Goal: Task Accomplishment & Management: Manage account settings

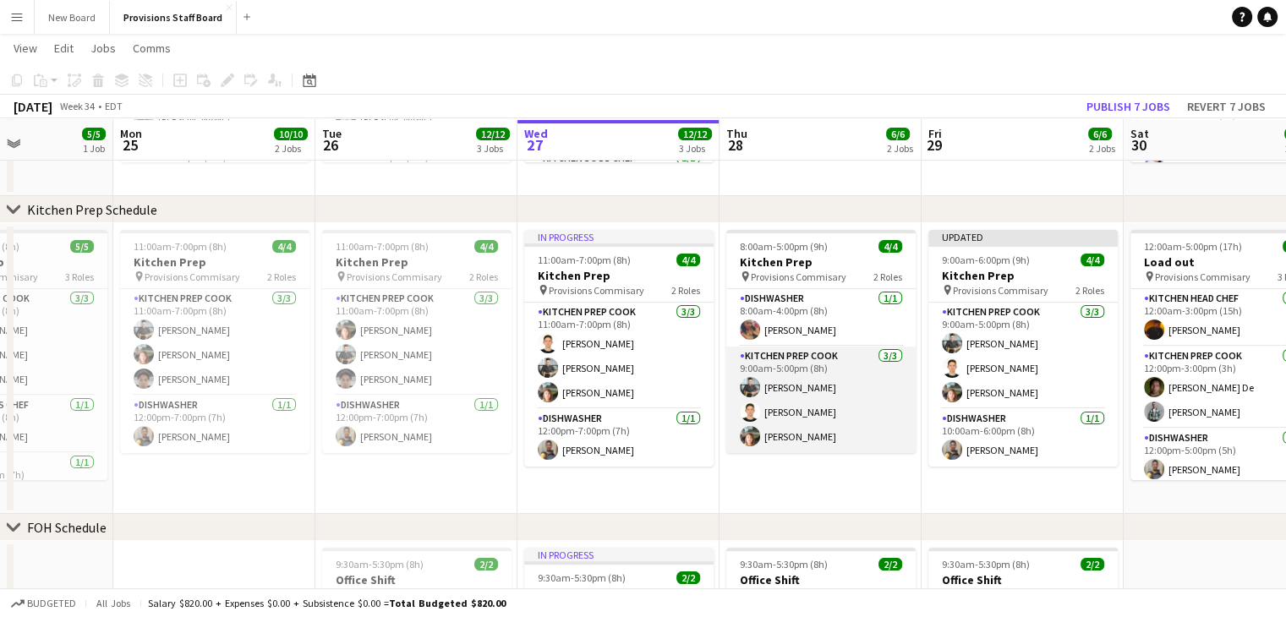
scroll to position [289, 0]
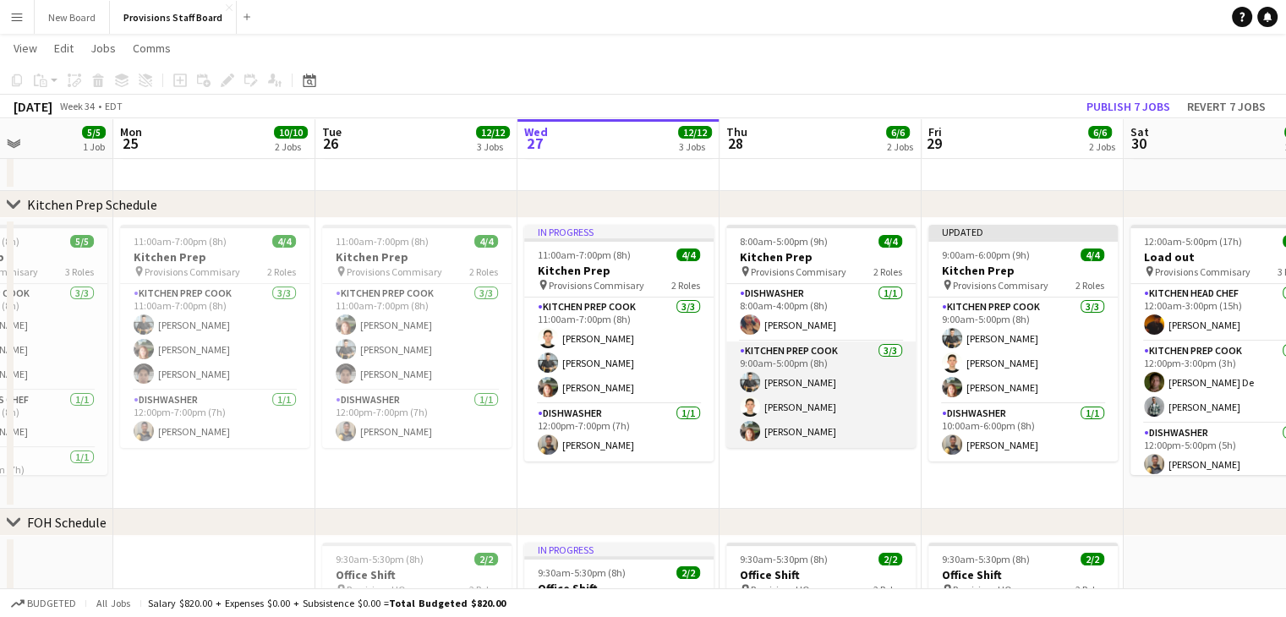
click at [798, 347] on app-card-role "Kitchen Prep Cook [DATE] 9:00am-5:00pm (8h) [PERSON_NAME] [PERSON_NAME] [PERSON…" at bounding box center [820, 395] width 189 height 107
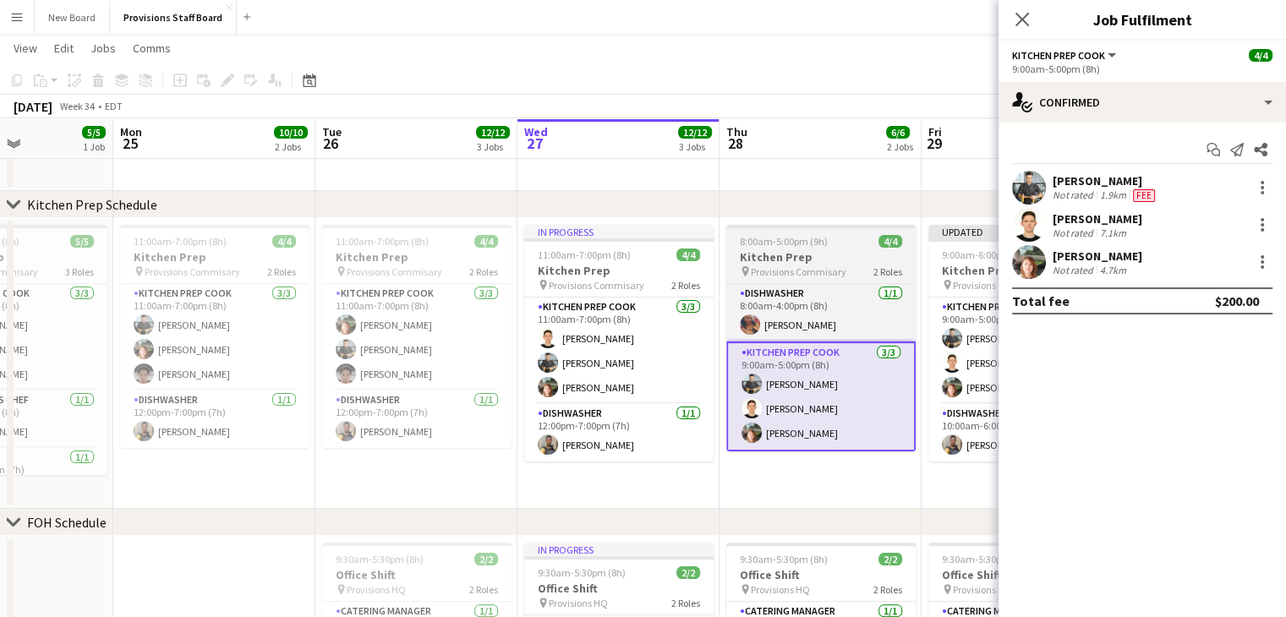
click at [793, 255] on h3 "Kitchen Prep" at bounding box center [820, 256] width 189 height 15
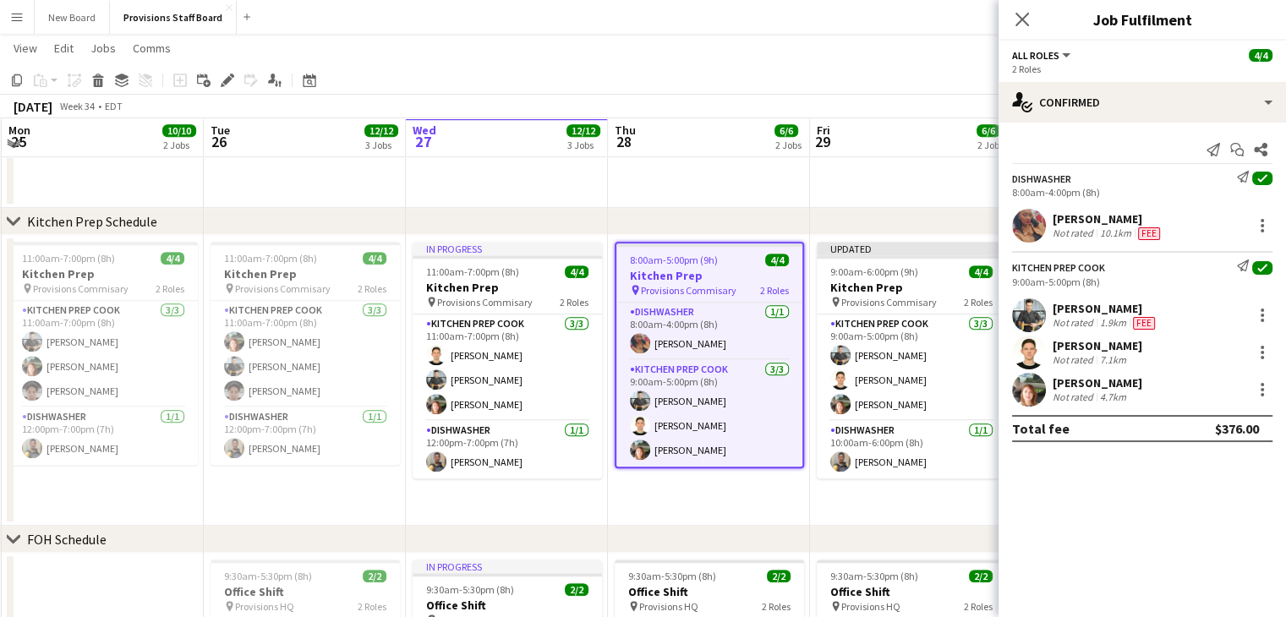
scroll to position [1302, 0]
click at [665, 265] on app-job-card "8:00am-5:00pm (9h) 4/4 Kitchen Prep pin Provisions Commisary 2 Roles Dishwasher…" at bounding box center [709, 354] width 189 height 227
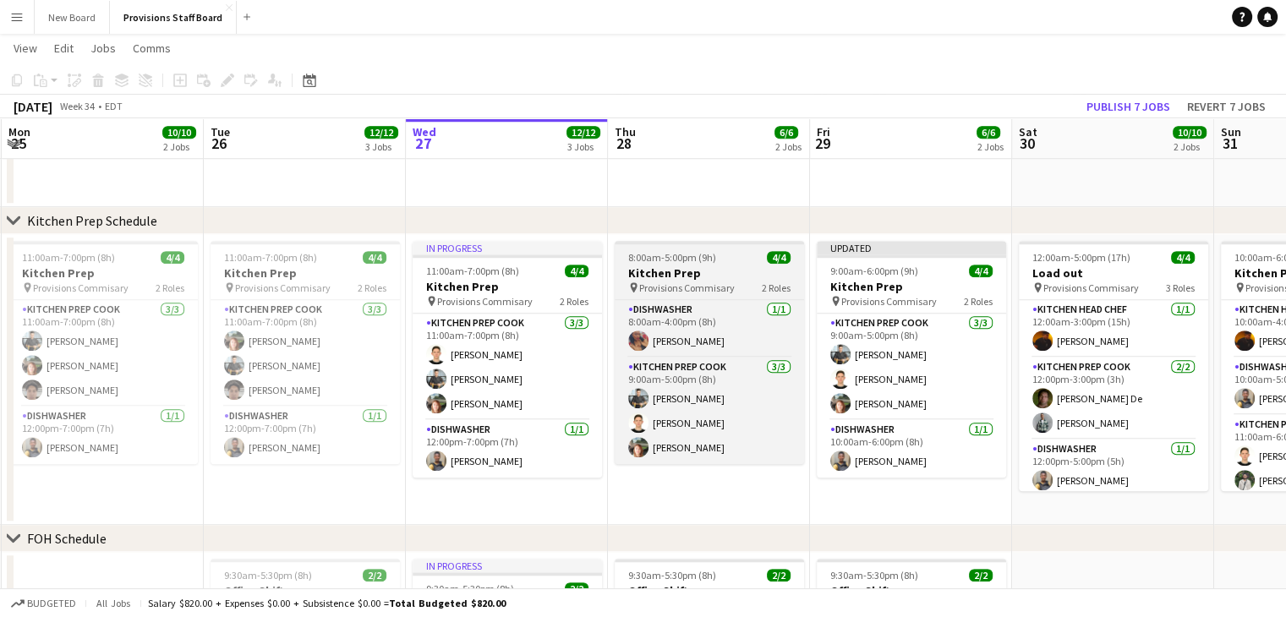
click at [665, 266] on h3 "Kitchen Prep" at bounding box center [709, 273] width 189 height 15
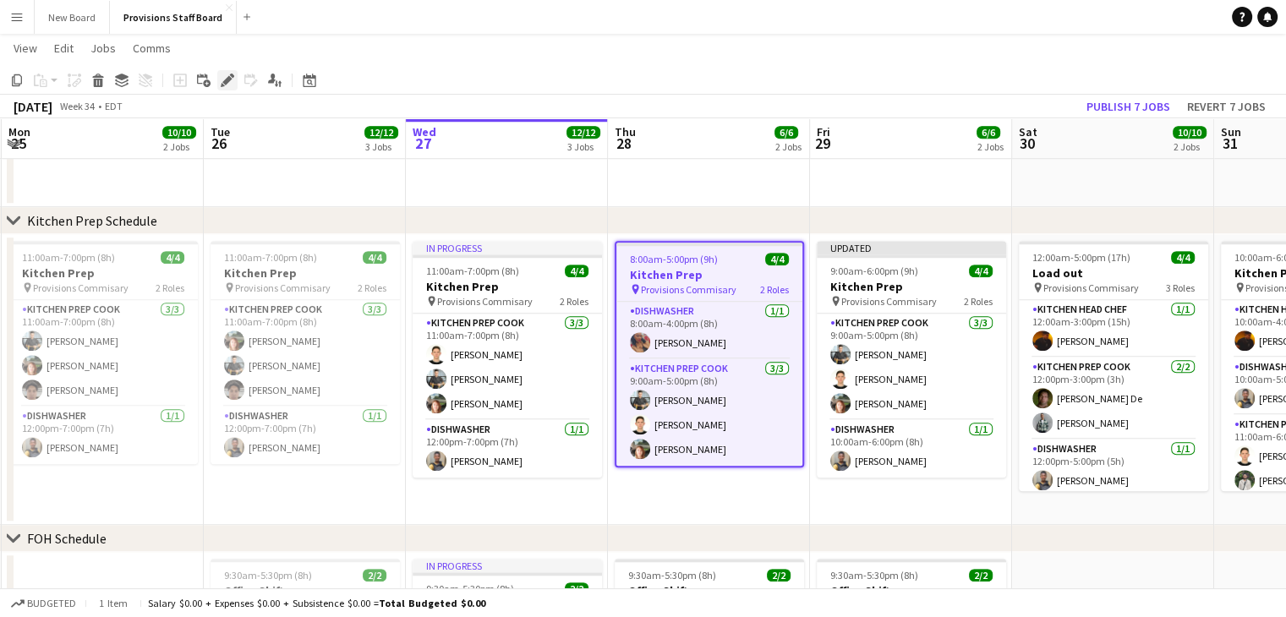
click at [227, 78] on icon "Edit" at bounding box center [228, 81] width 14 height 14
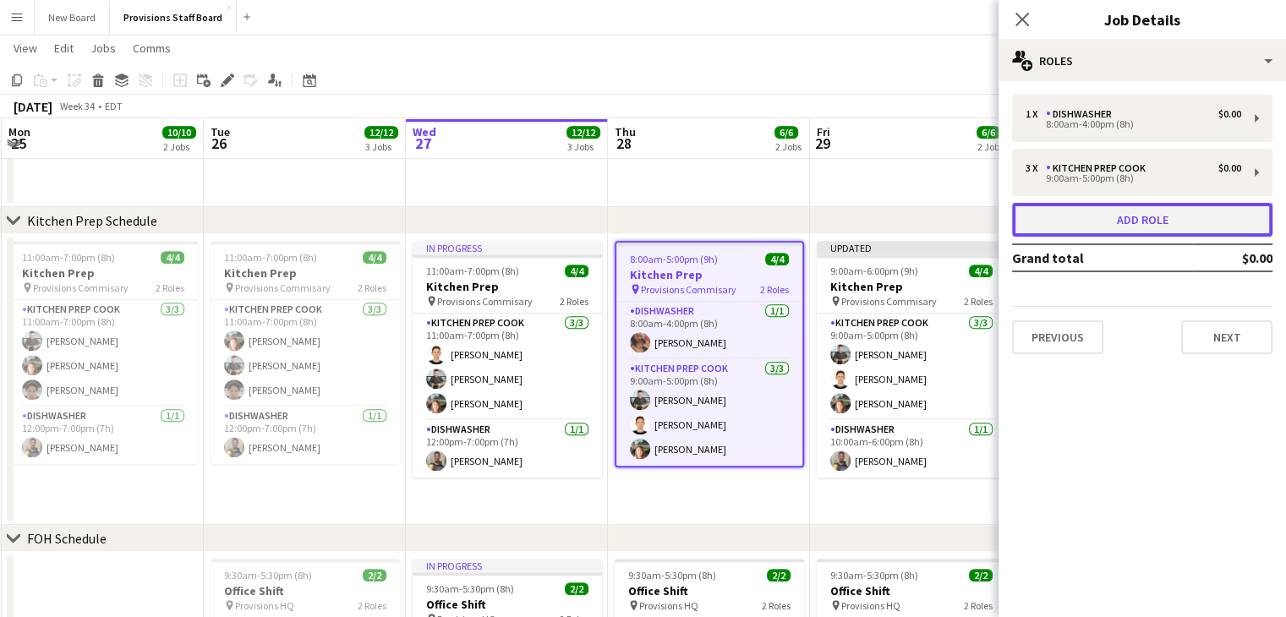
click at [1066, 214] on button "Add role" at bounding box center [1142, 220] width 260 height 34
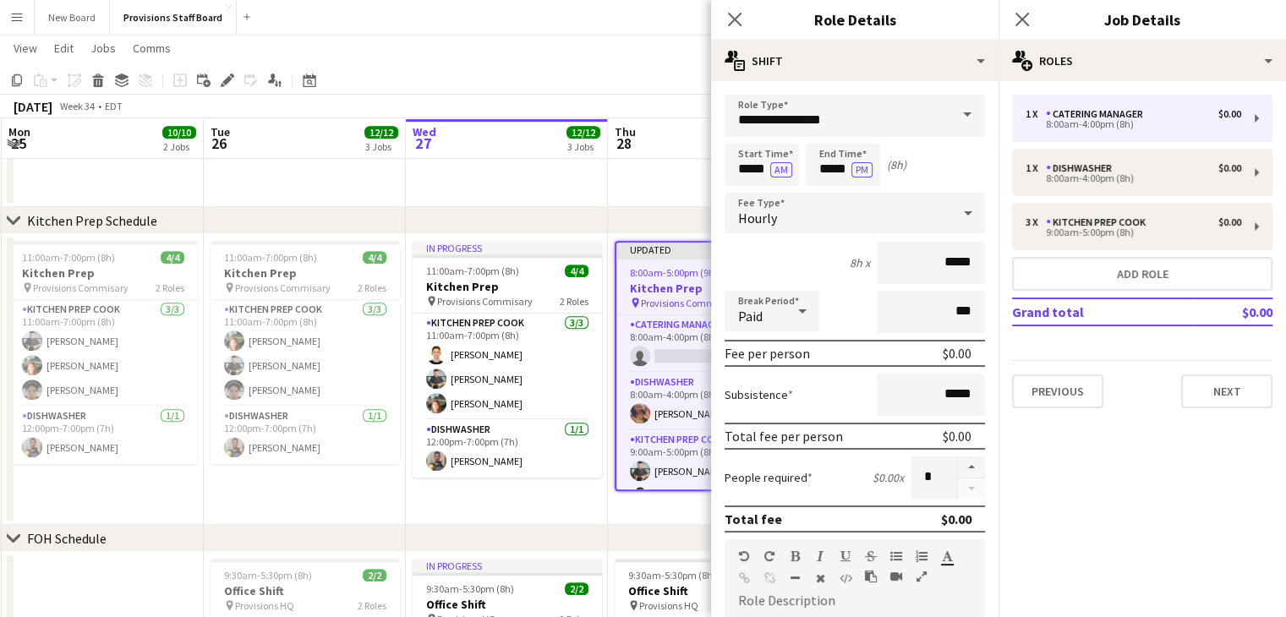
click at [950, 126] on span at bounding box center [968, 115] width 36 height 41
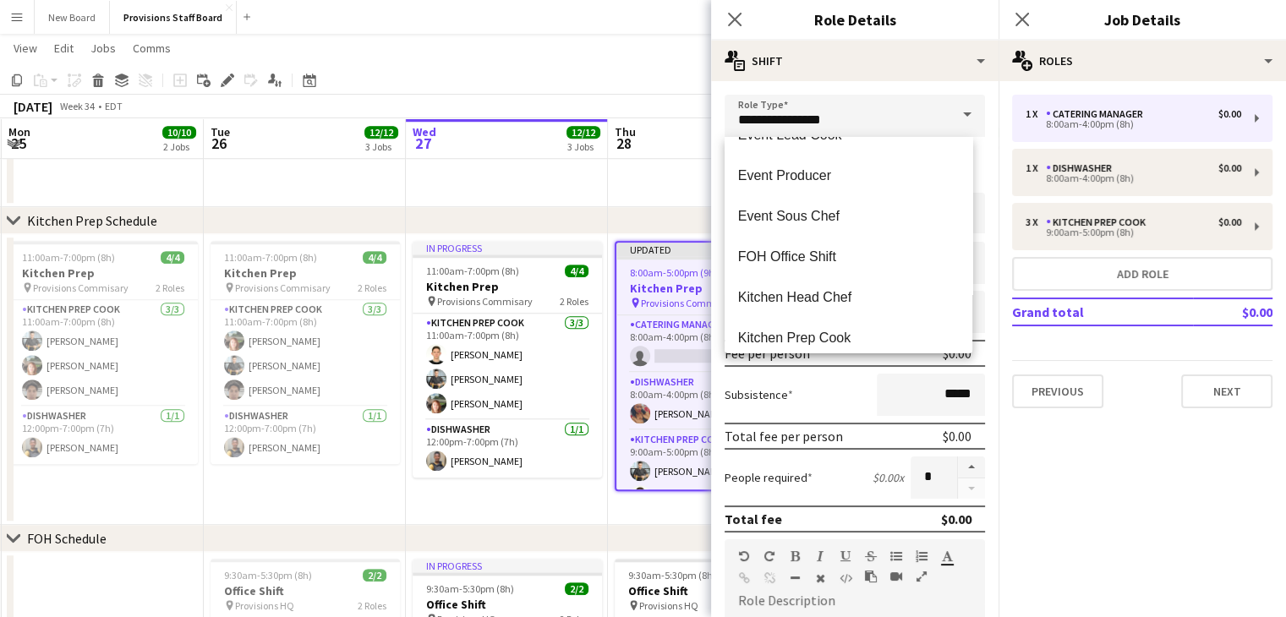
scroll to position [328, 0]
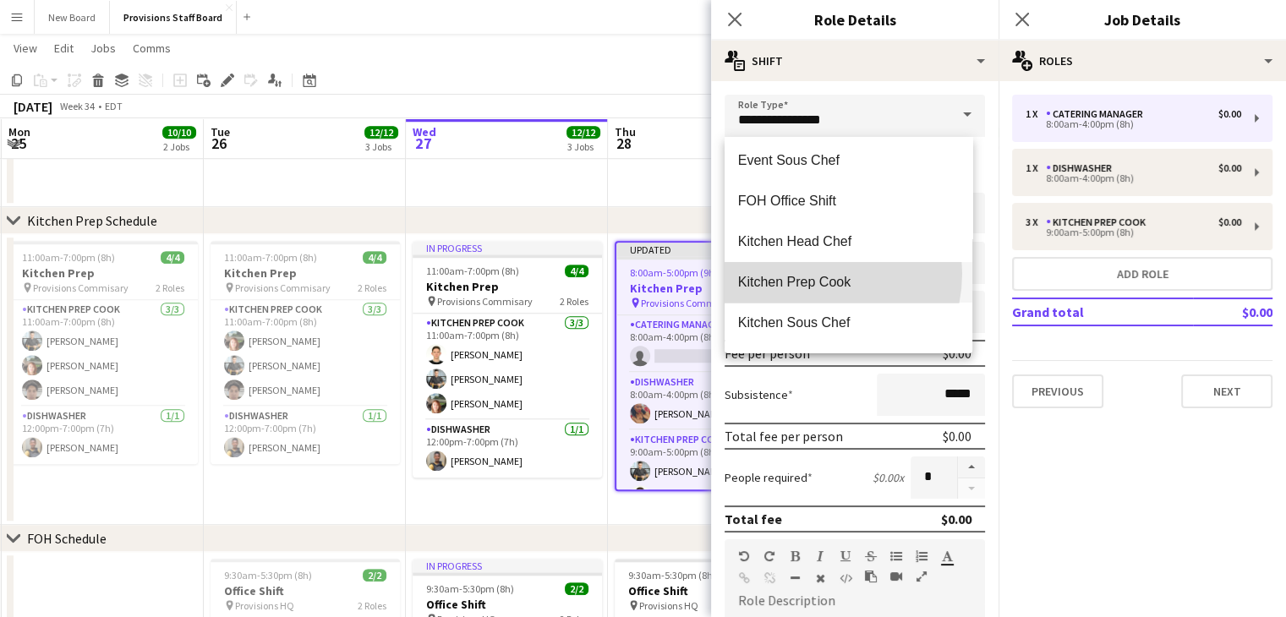
click at [809, 274] on span "Kitchen Prep Cook" at bounding box center [848, 282] width 221 height 16
type input "**********"
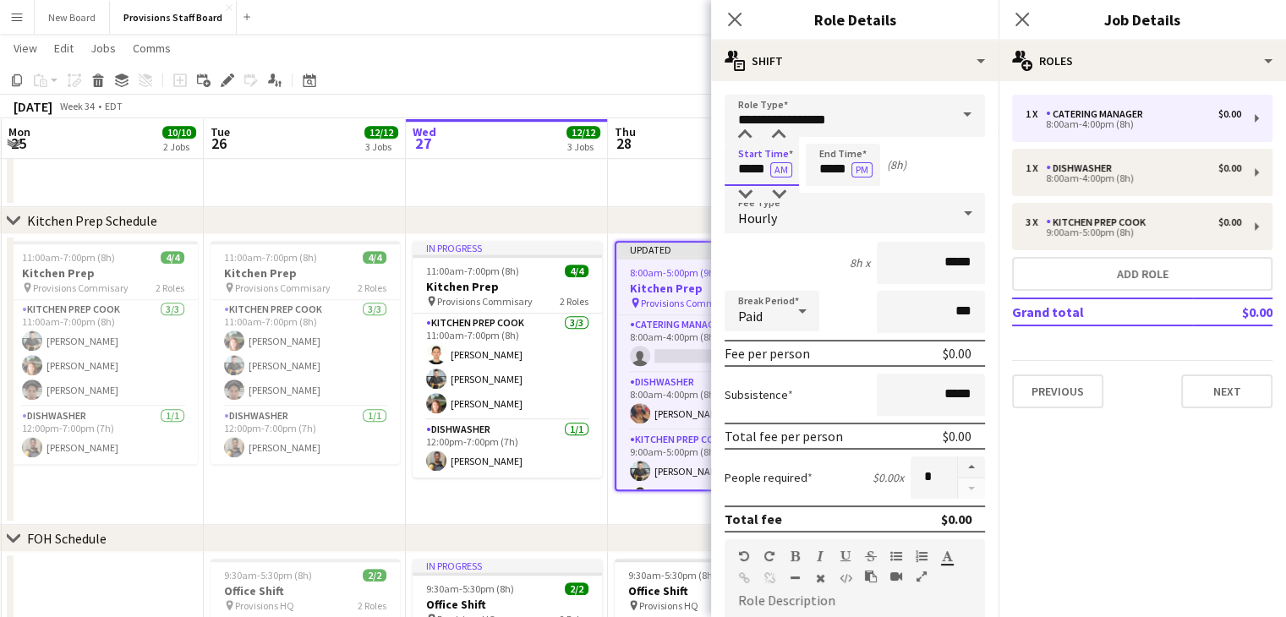
click at [749, 172] on input "*****" at bounding box center [762, 165] width 74 height 42
type input "*****"
click at [830, 164] on input "*****" at bounding box center [843, 165] width 74 height 42
click at [1111, 512] on mat-expansion-panel "pencil3 General details 1 x Catering Manager $0.00 8:00am-4:00pm (8h) 1 x Dishw…" at bounding box center [1143, 349] width 288 height 536
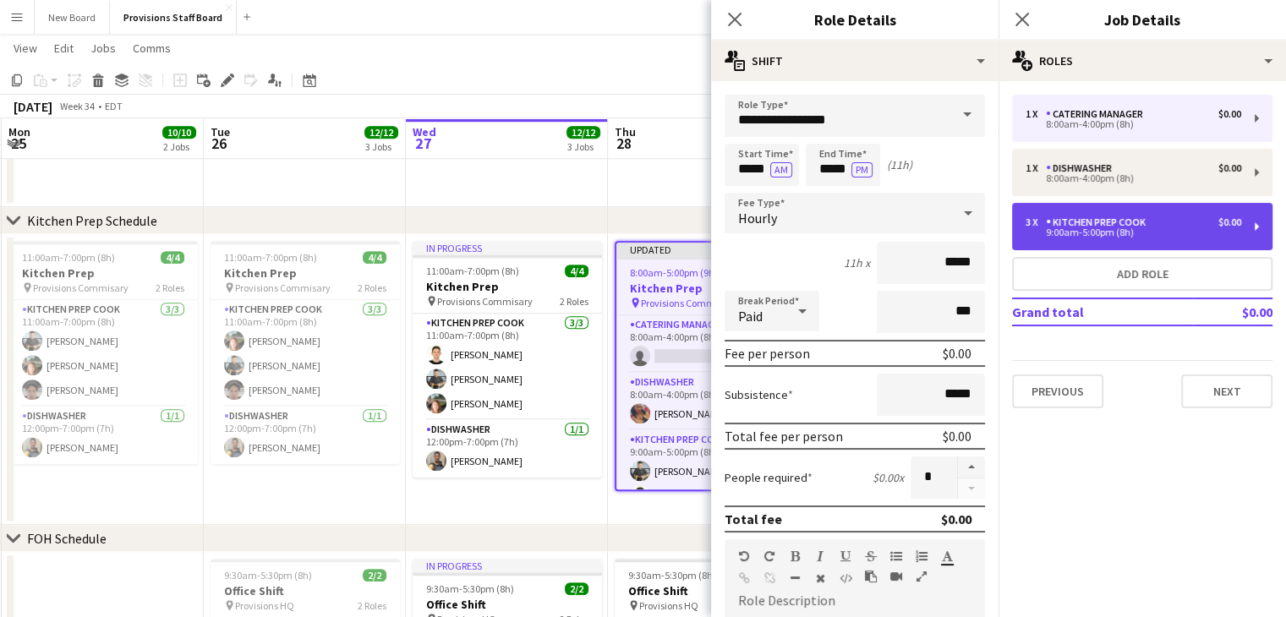
click at [1066, 233] on div "9:00am-5:00pm (8h)" at bounding box center [1134, 232] width 216 height 8
type input "*****"
type input "*"
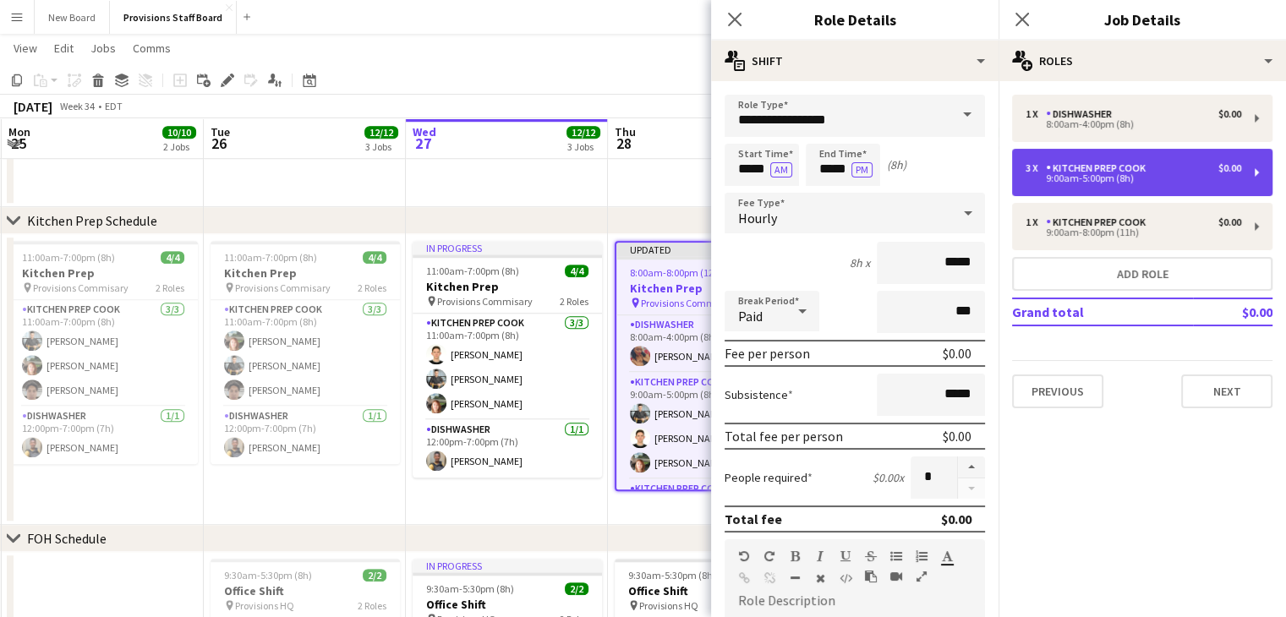
click at [1094, 163] on div "Kitchen Prep Cook" at bounding box center [1099, 168] width 107 height 12
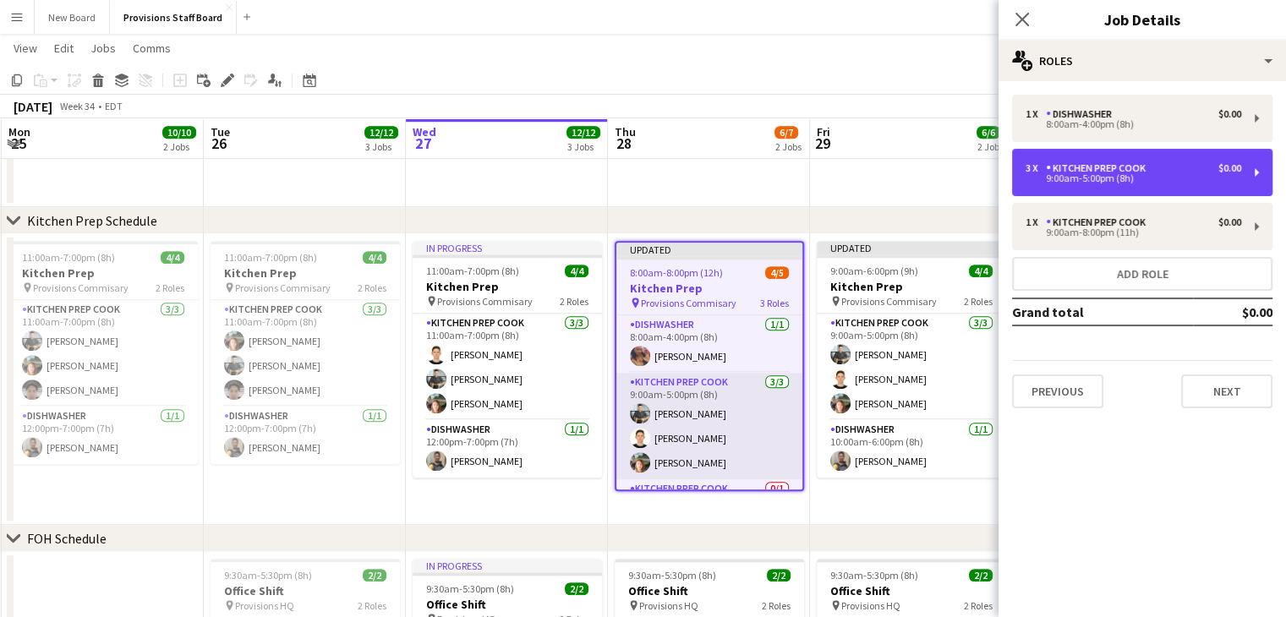
scroll to position [46, 0]
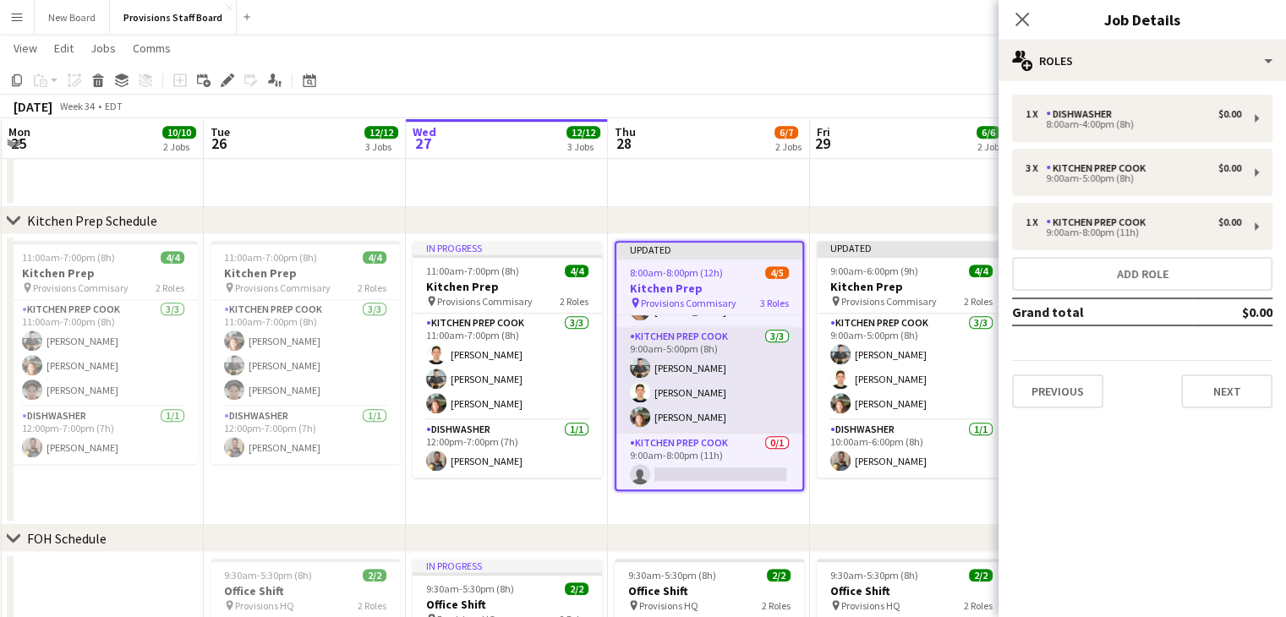
click at [708, 366] on app-card-role "Kitchen Prep Cook [DATE] 9:00am-5:00pm (8h) [PERSON_NAME] [PERSON_NAME] [PERSON…" at bounding box center [710, 380] width 186 height 107
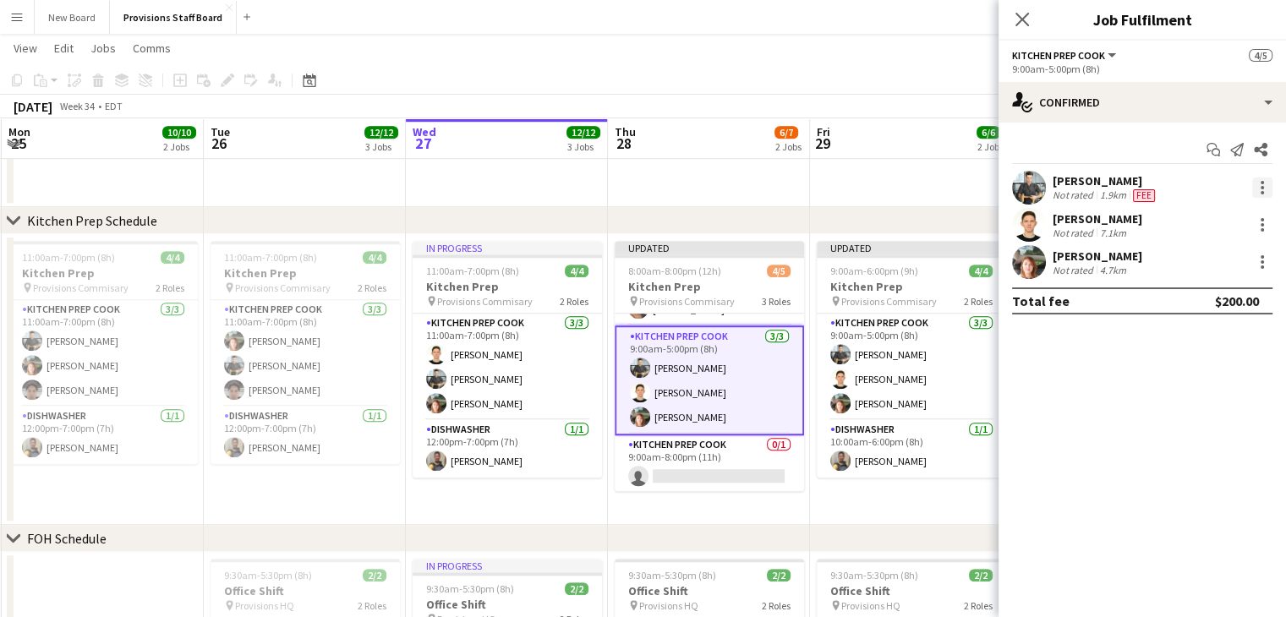
click at [1261, 184] on div at bounding box center [1263, 188] width 20 height 20
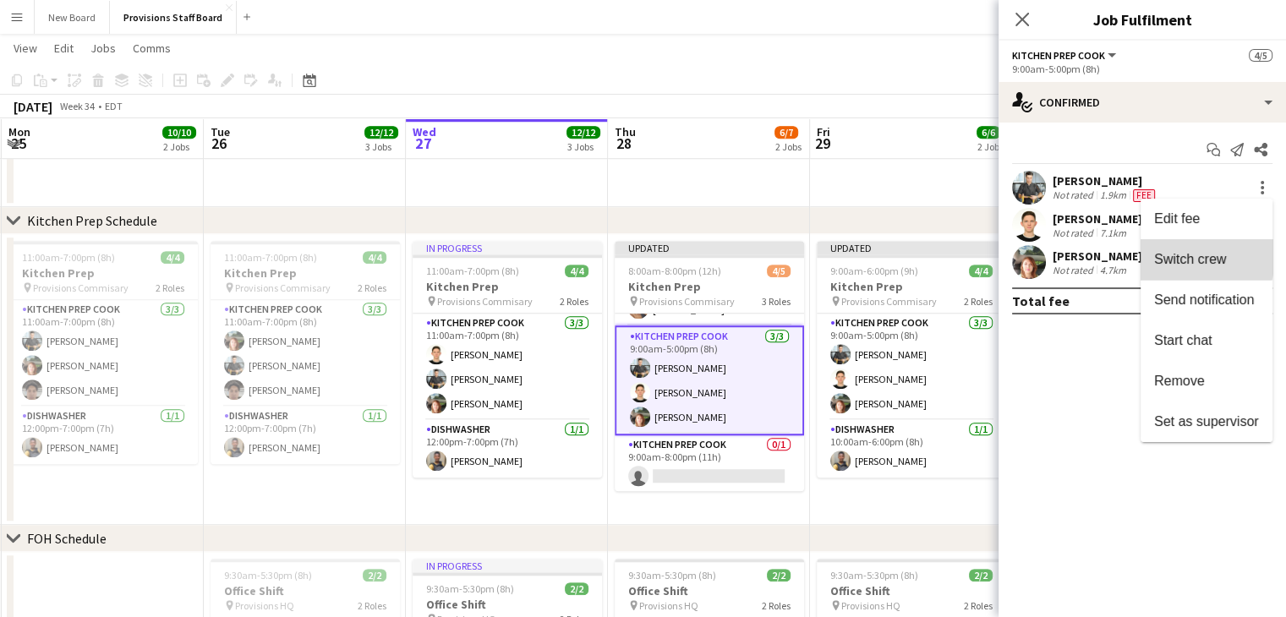
click at [1182, 257] on span "Switch crew" at bounding box center [1190, 259] width 72 height 14
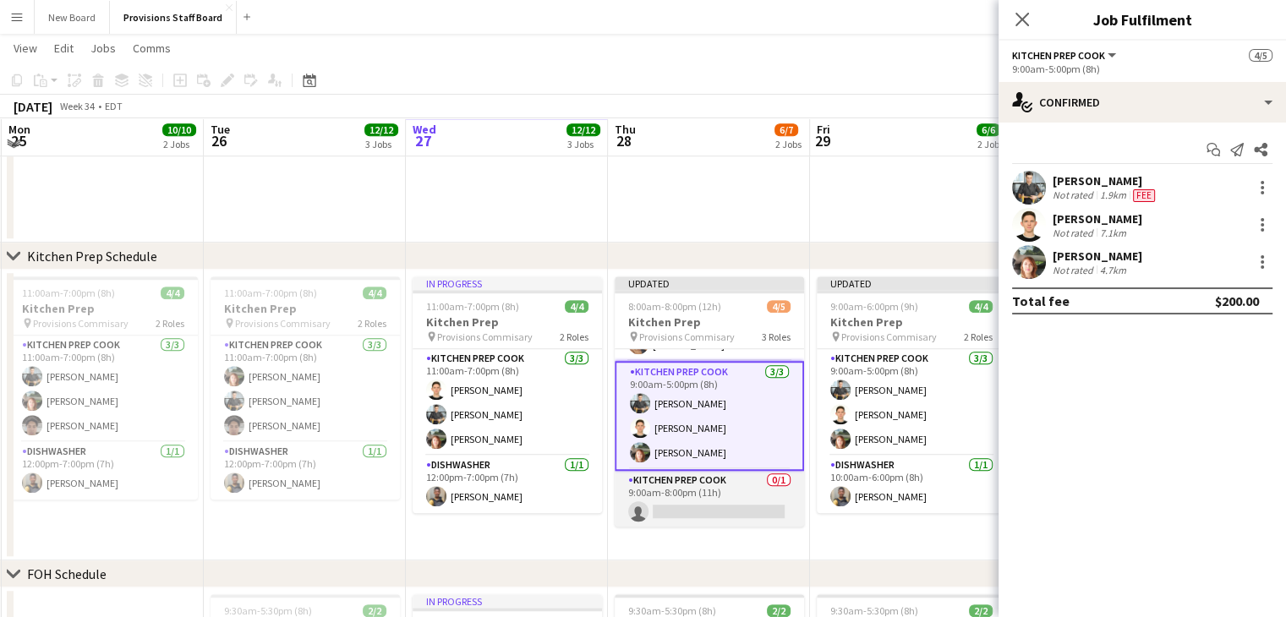
click at [713, 507] on app-card-role "Kitchen Prep Cook 0/1 9:00am-8:00pm (11h) single-neutral-actions" at bounding box center [709, 500] width 189 height 58
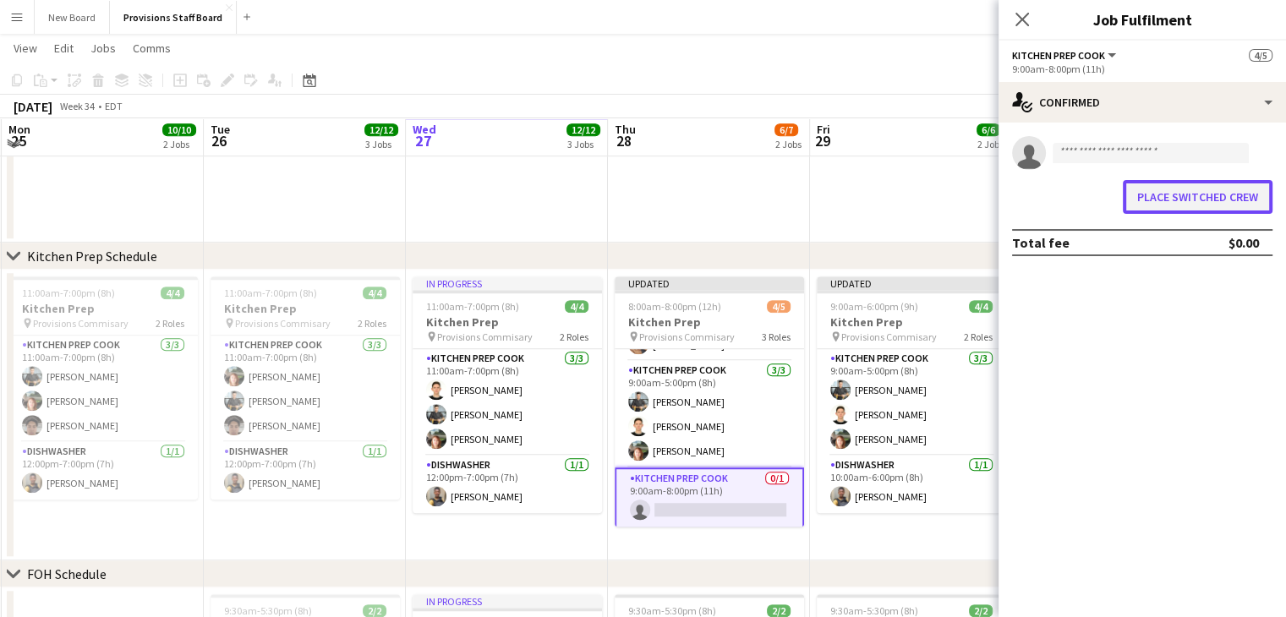
click at [1188, 194] on button "Place switched crew" at bounding box center [1198, 197] width 150 height 34
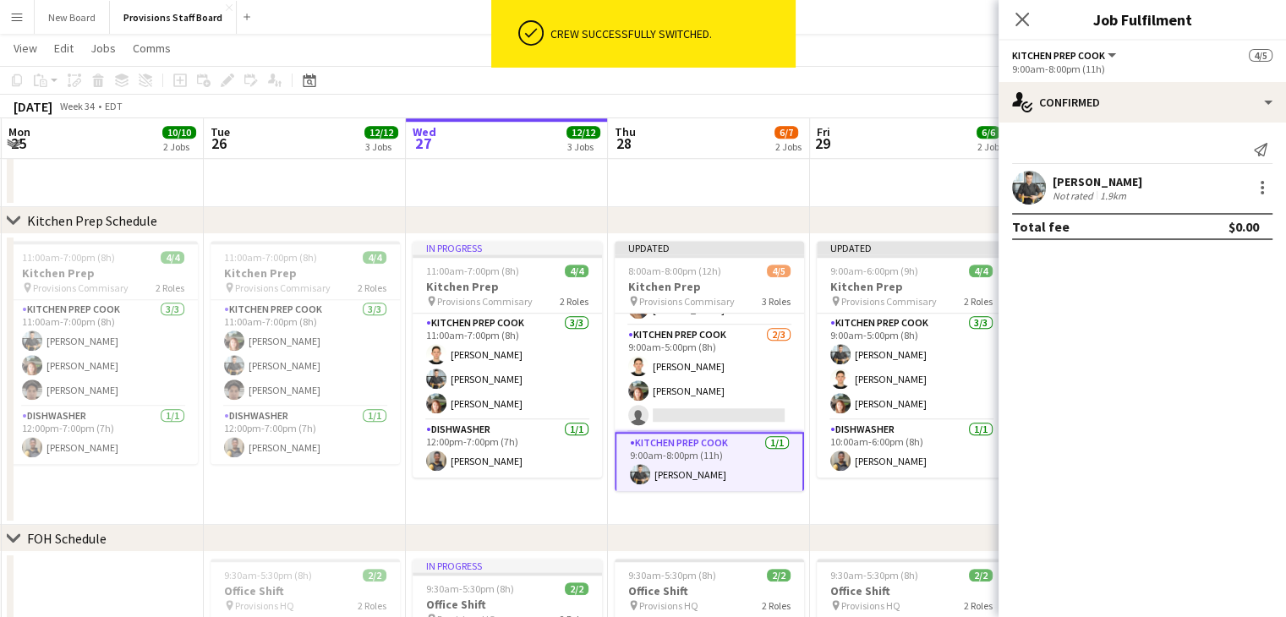
scroll to position [1302, 0]
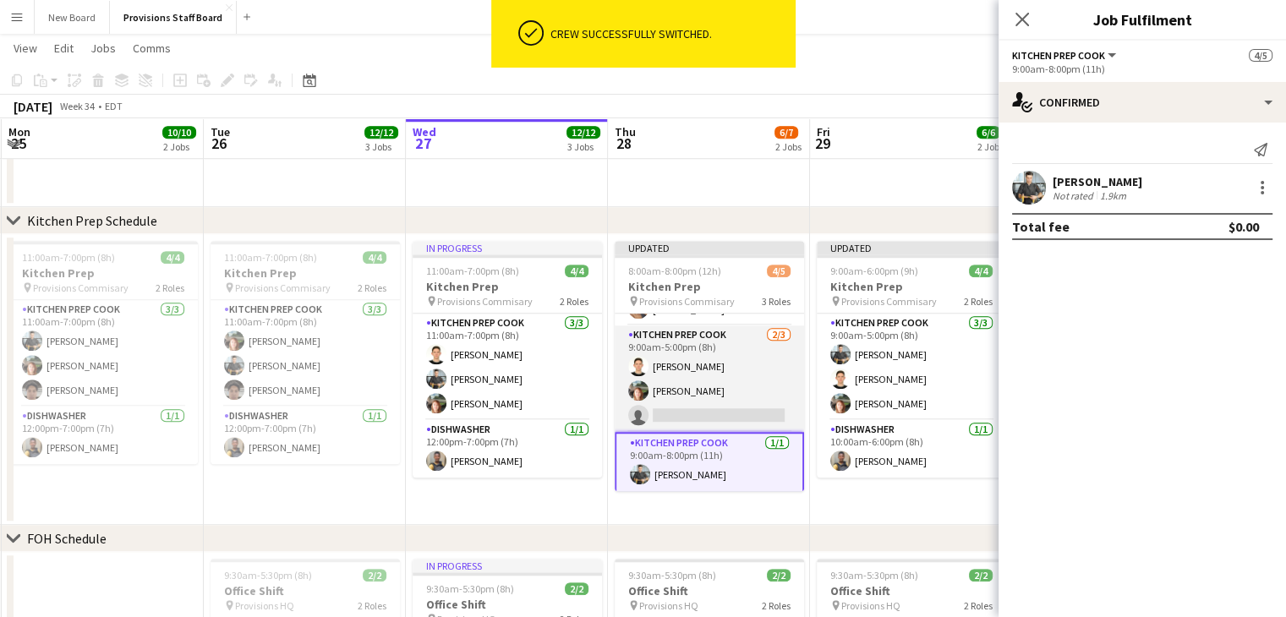
click at [718, 410] on app-card-role "Kitchen Prep Cook [DATE] 9:00am-5:00pm (8h) [PERSON_NAME] [PERSON_NAME] single-…" at bounding box center [709, 379] width 189 height 107
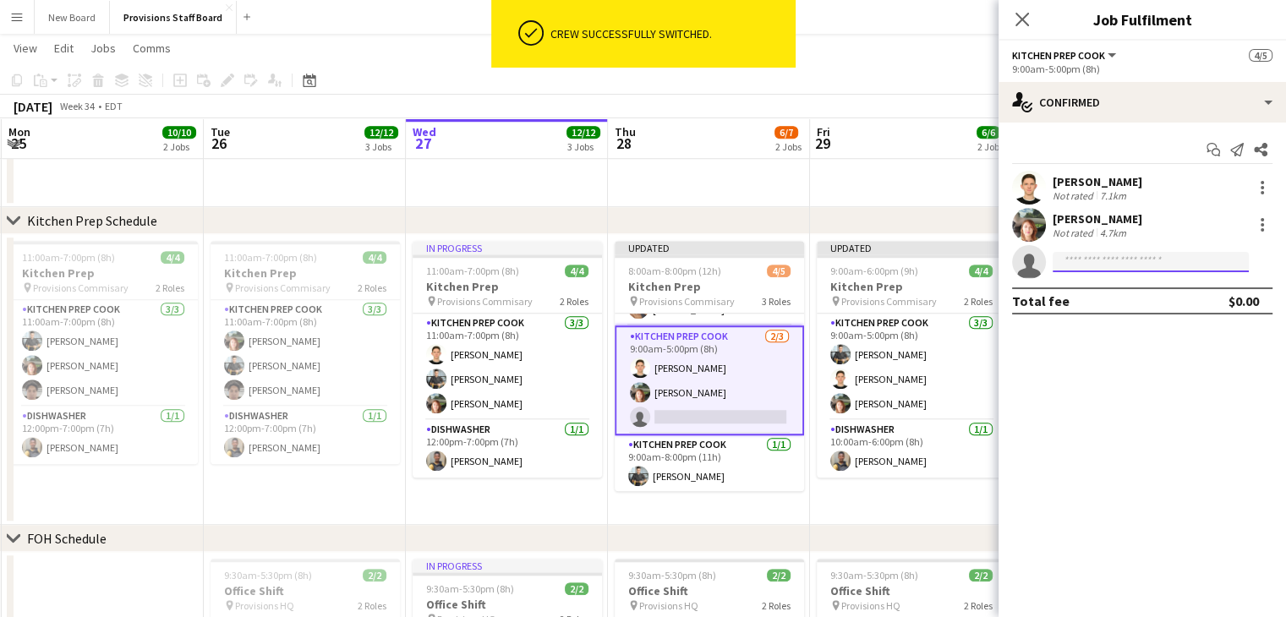
click at [1102, 252] on input at bounding box center [1151, 262] width 196 height 20
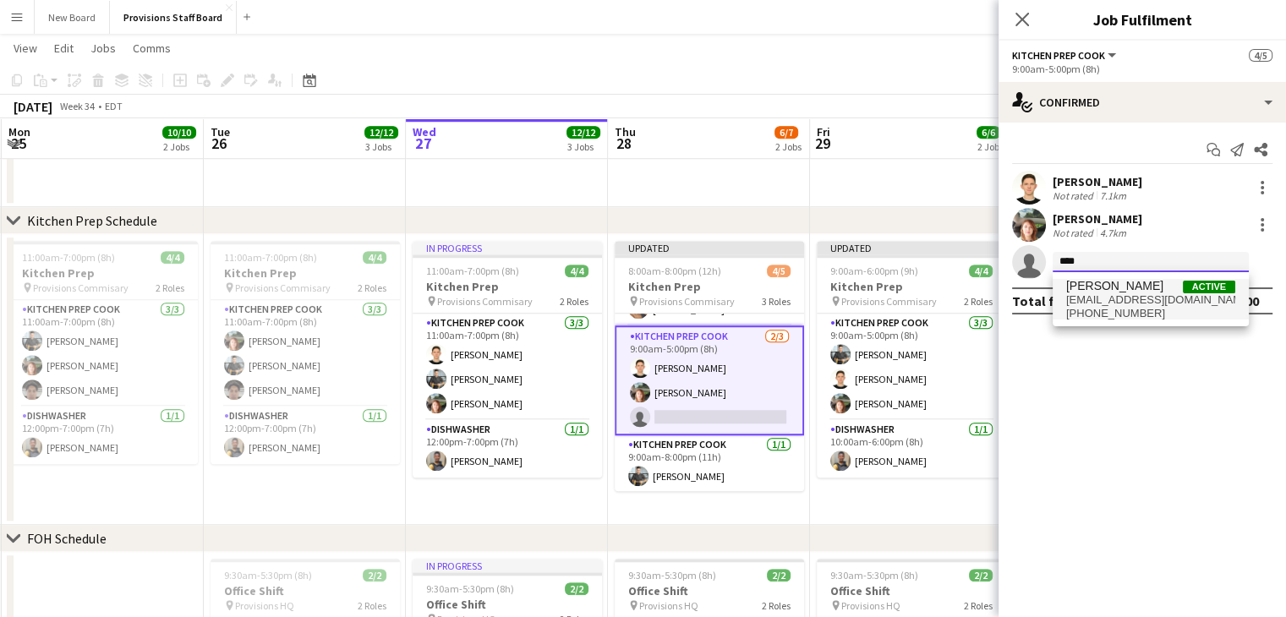
type input "****"
click at [1083, 303] on span "[EMAIL_ADDRESS][DOMAIN_NAME]" at bounding box center [1150, 300] width 169 height 14
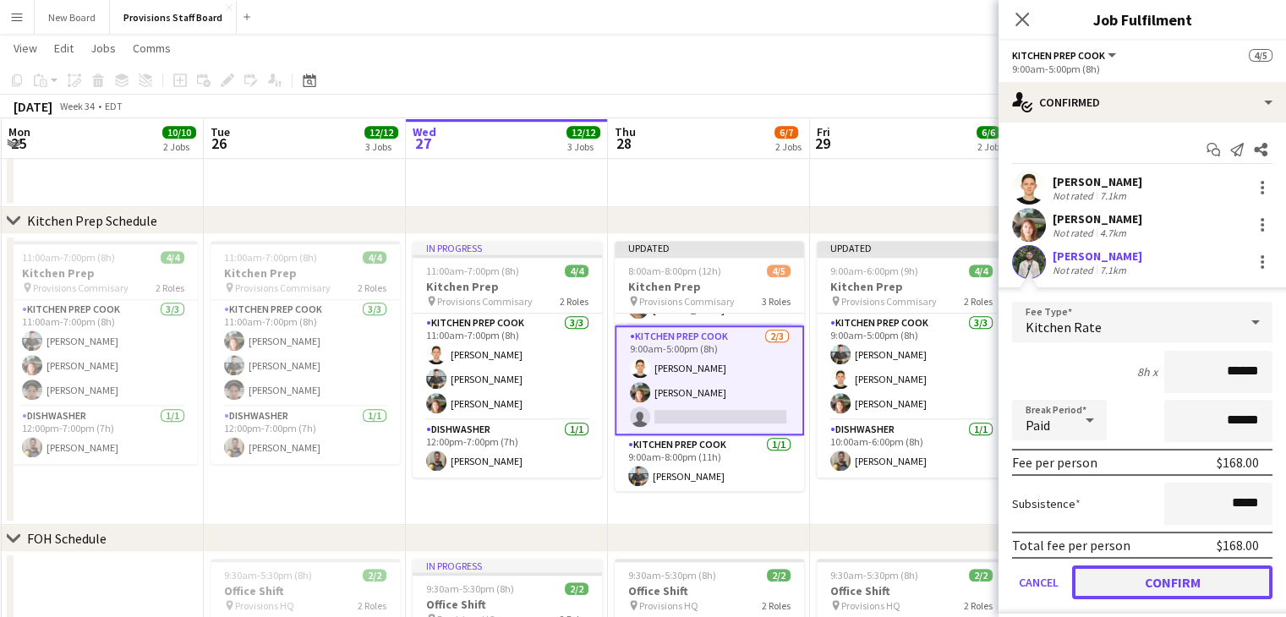
click at [1145, 573] on button "Confirm" at bounding box center [1172, 583] width 200 height 34
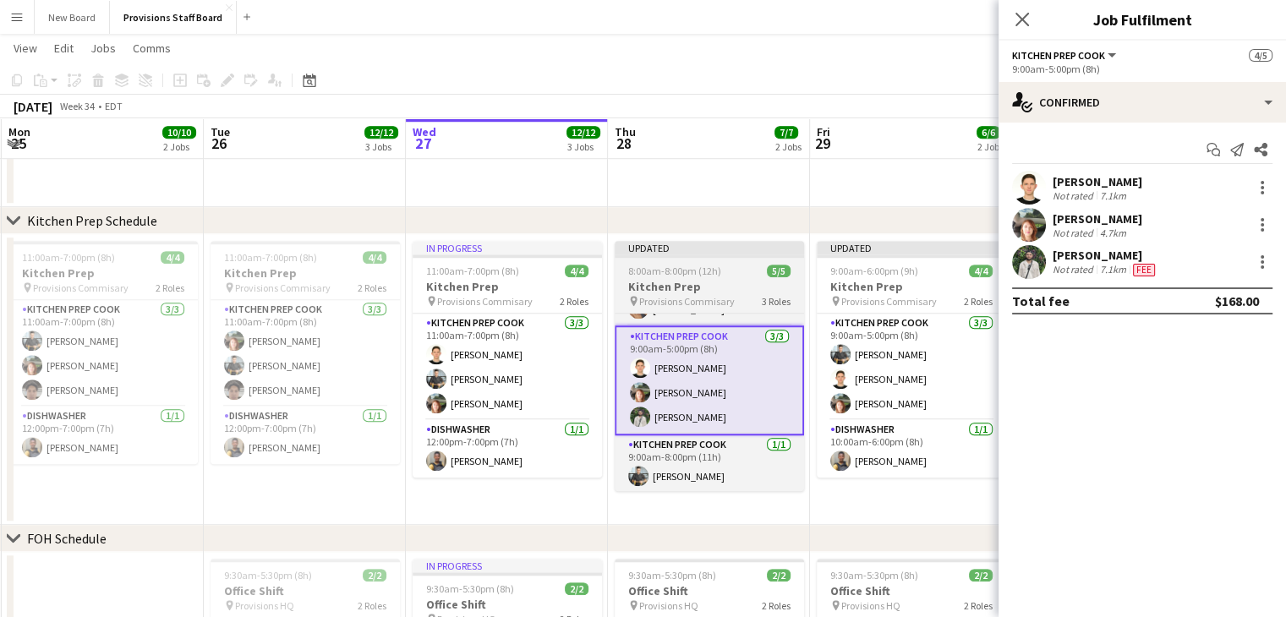
click at [709, 279] on h3 "Kitchen Prep" at bounding box center [709, 286] width 189 height 15
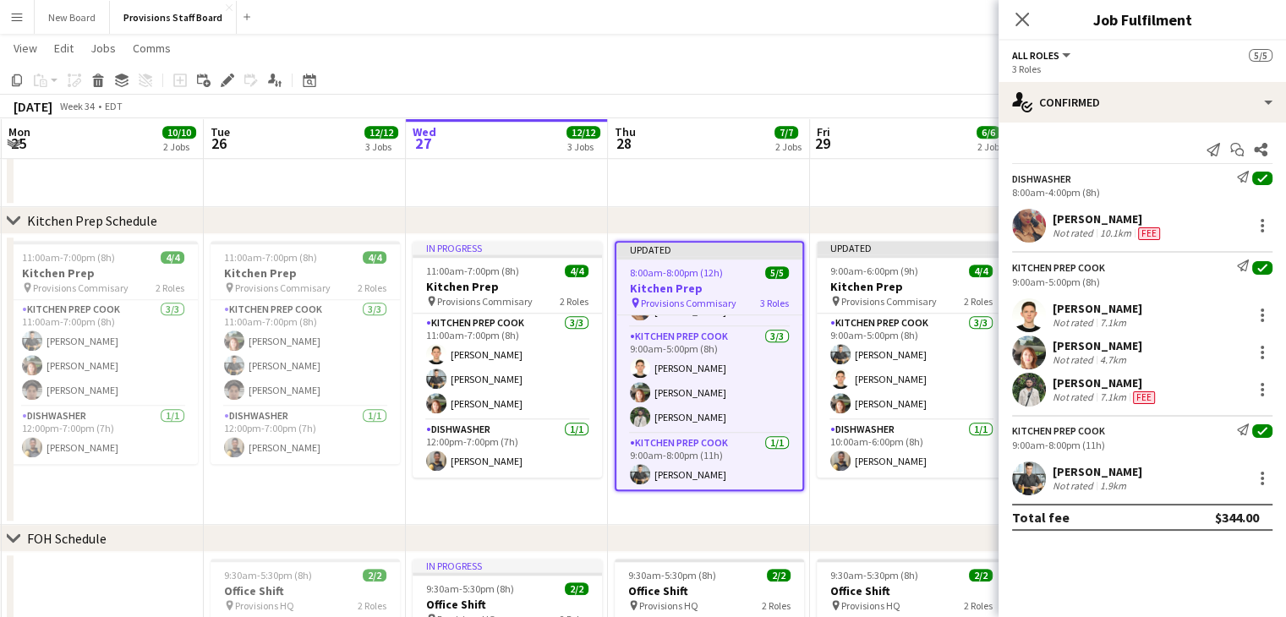
click at [805, 69] on app-toolbar "Copy Paste Paste Ctrl+V Paste with crew Ctrl+Shift+V Paste linked Job [GEOGRAPH…" at bounding box center [643, 80] width 1286 height 29
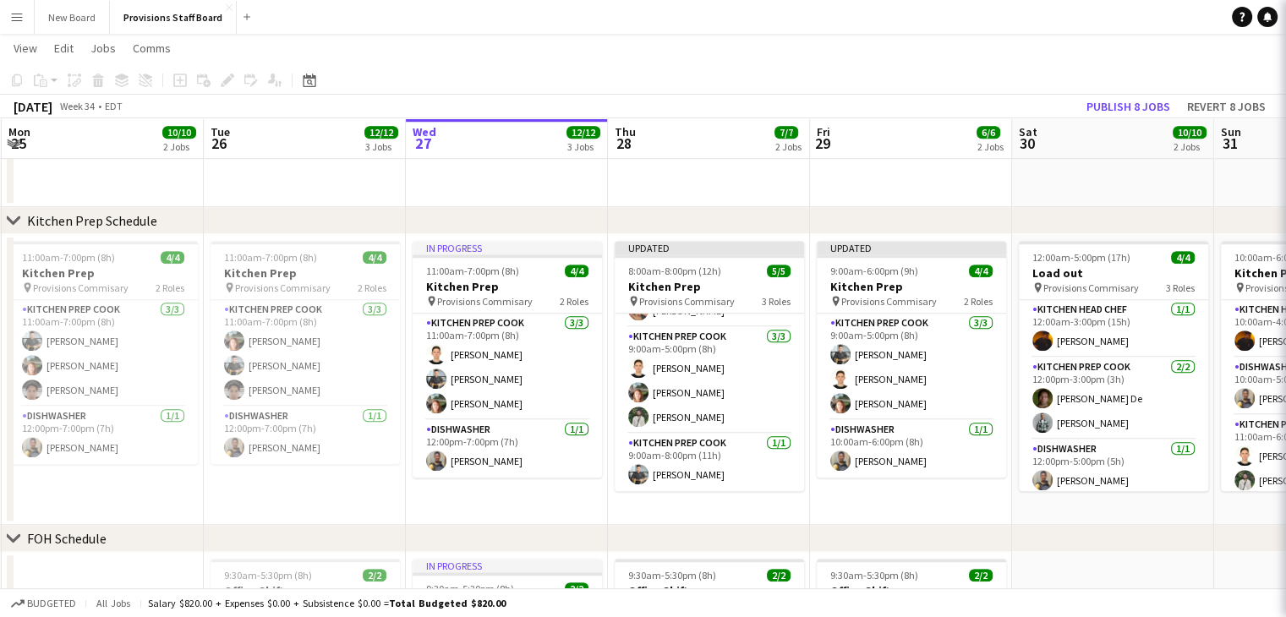
scroll to position [44, 0]
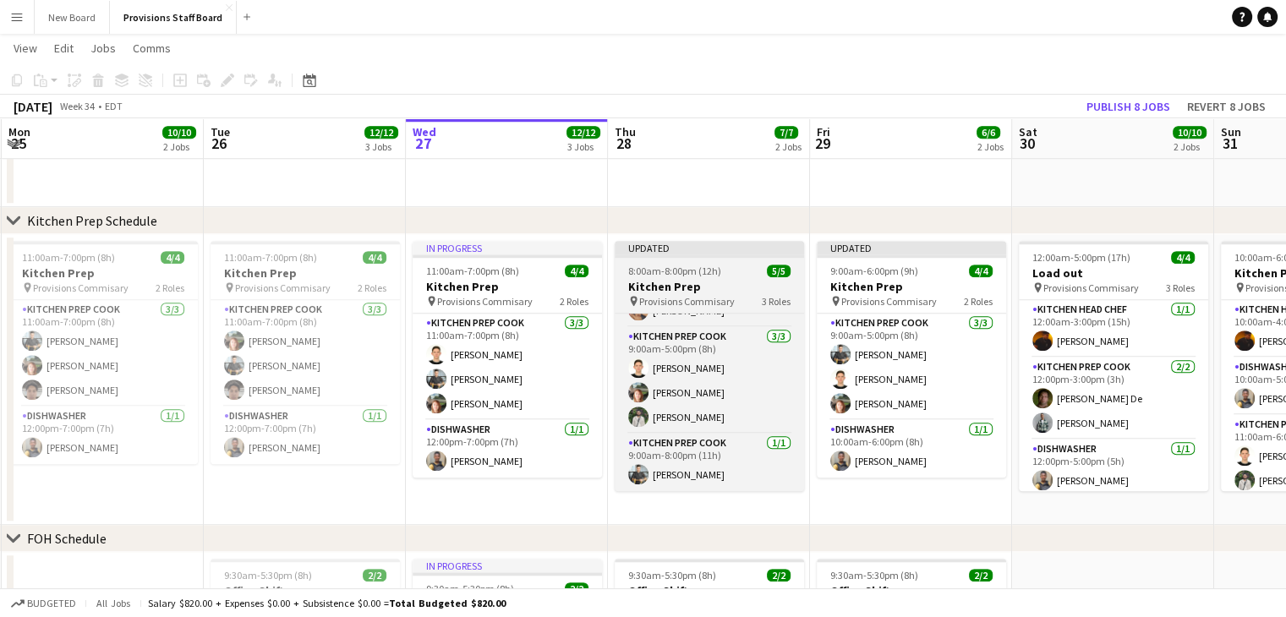
click at [704, 274] on span "8:00am-8:00pm (12h)" at bounding box center [674, 271] width 93 height 13
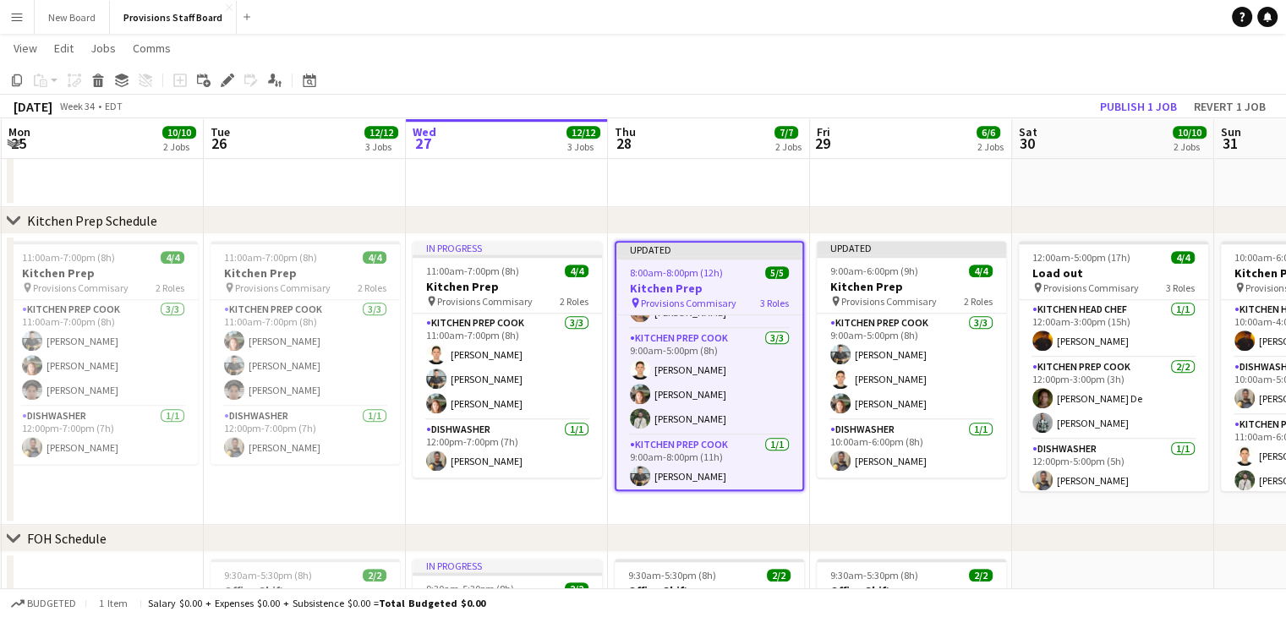
scroll to position [46, 0]
click at [1121, 105] on button "Publish 1 job" at bounding box center [1139, 107] width 90 height 22
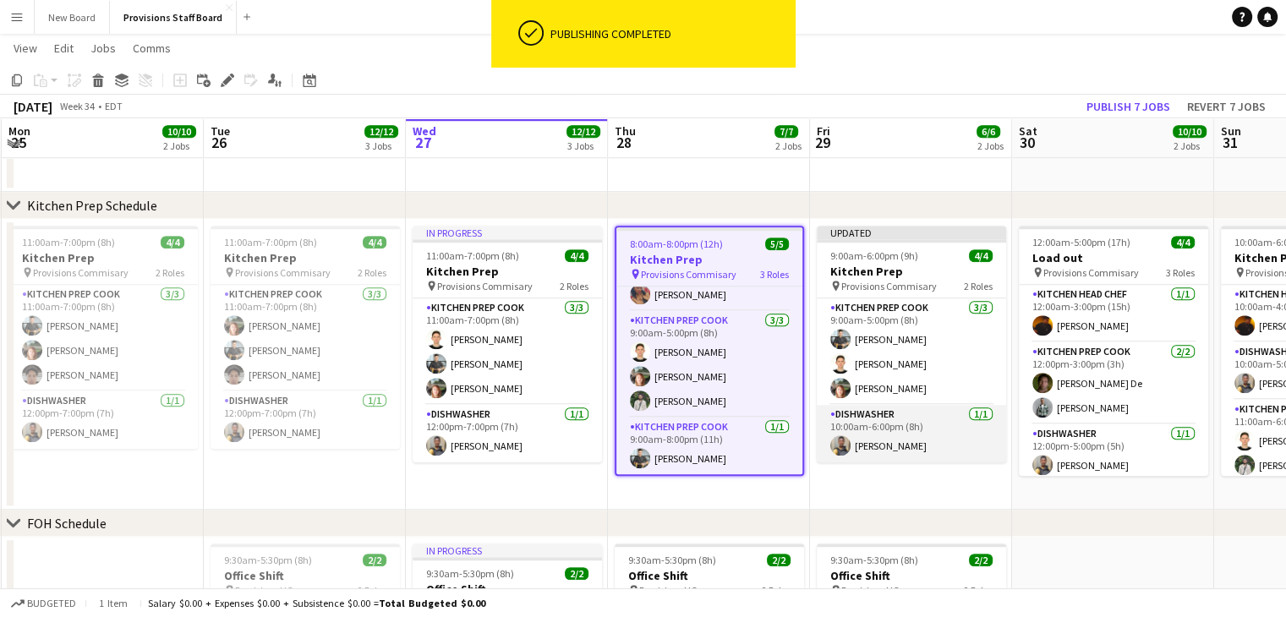
scroll to position [1316, 0]
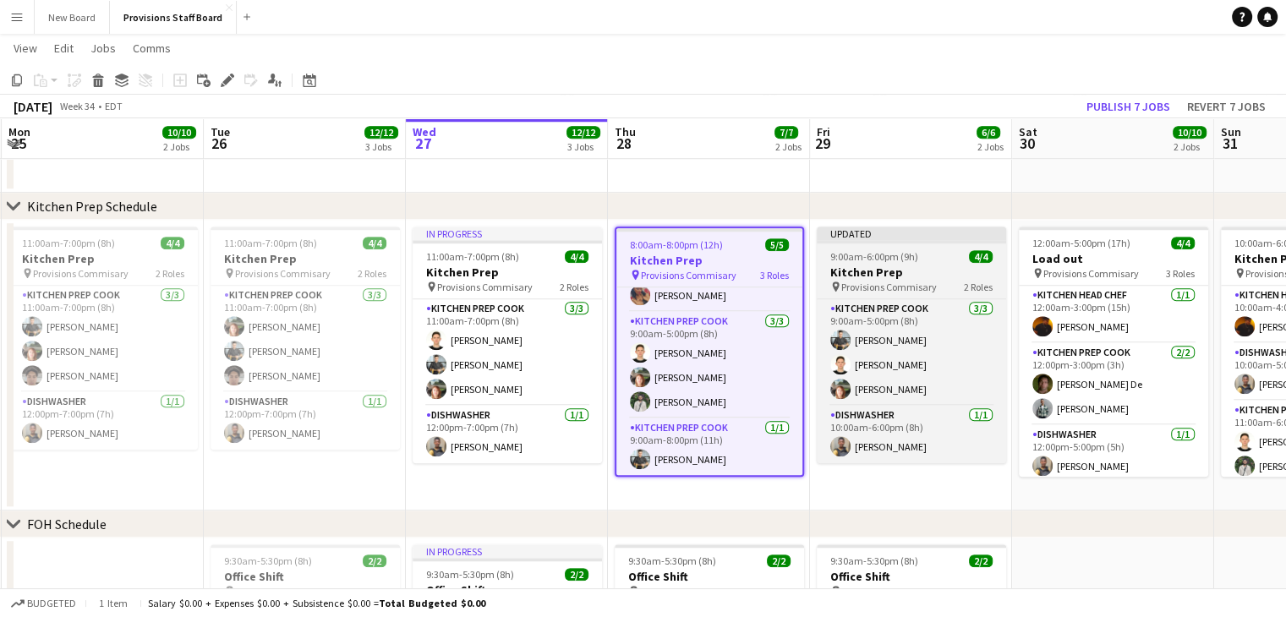
click at [886, 275] on h3 "Kitchen Prep" at bounding box center [911, 272] width 189 height 15
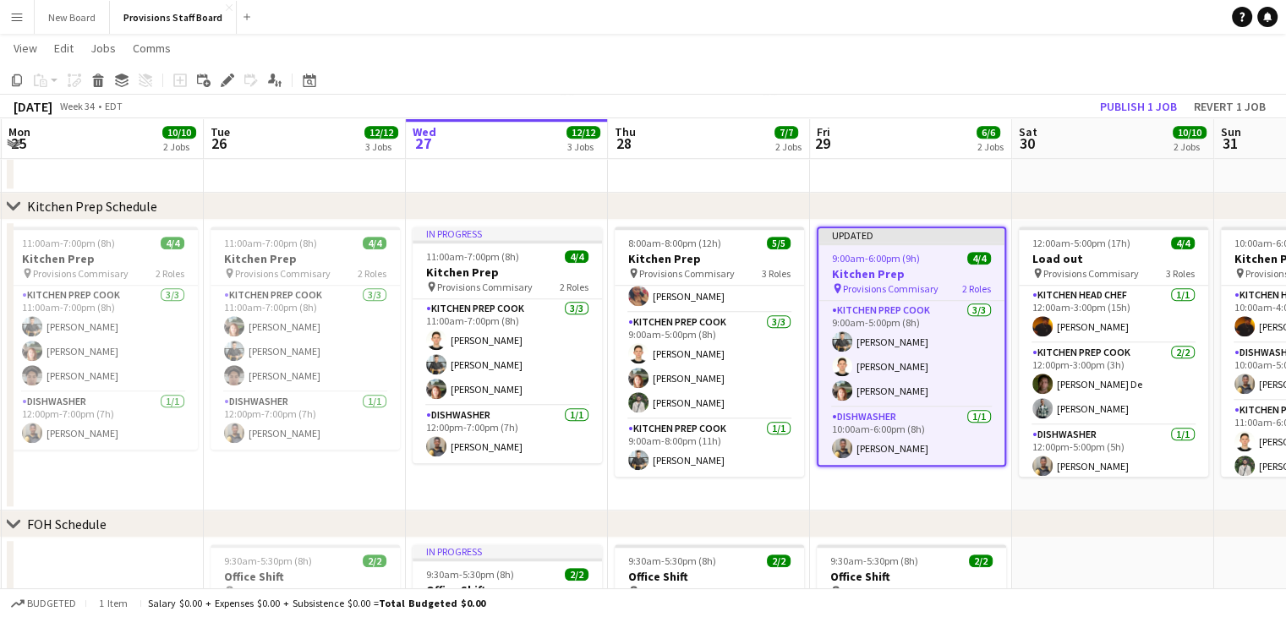
scroll to position [30, 0]
click at [230, 78] on icon at bounding box center [226, 80] width 9 height 9
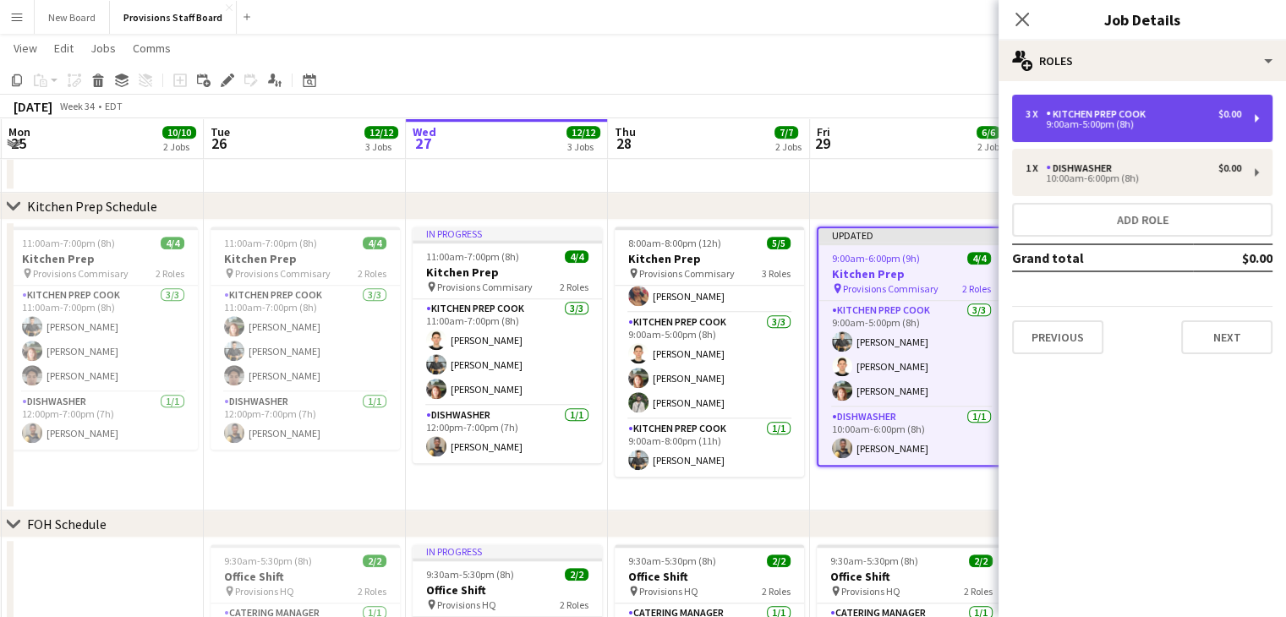
click at [1106, 121] on div "9:00am-5:00pm (8h)" at bounding box center [1134, 124] width 216 height 8
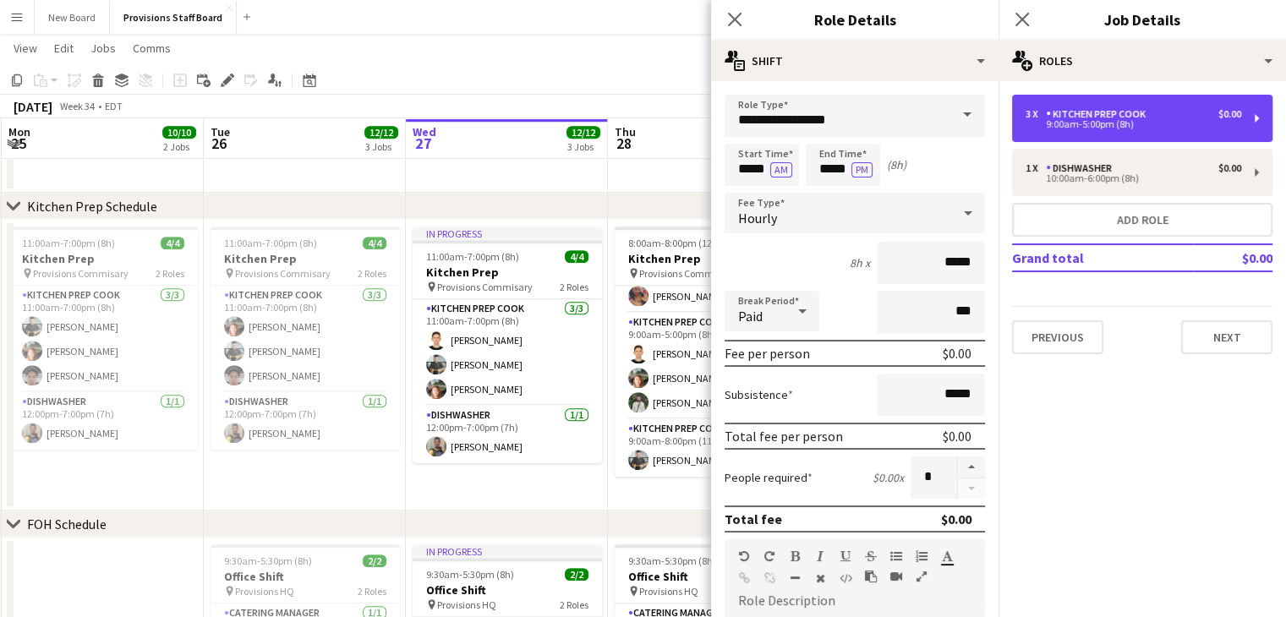
scroll to position [2, 0]
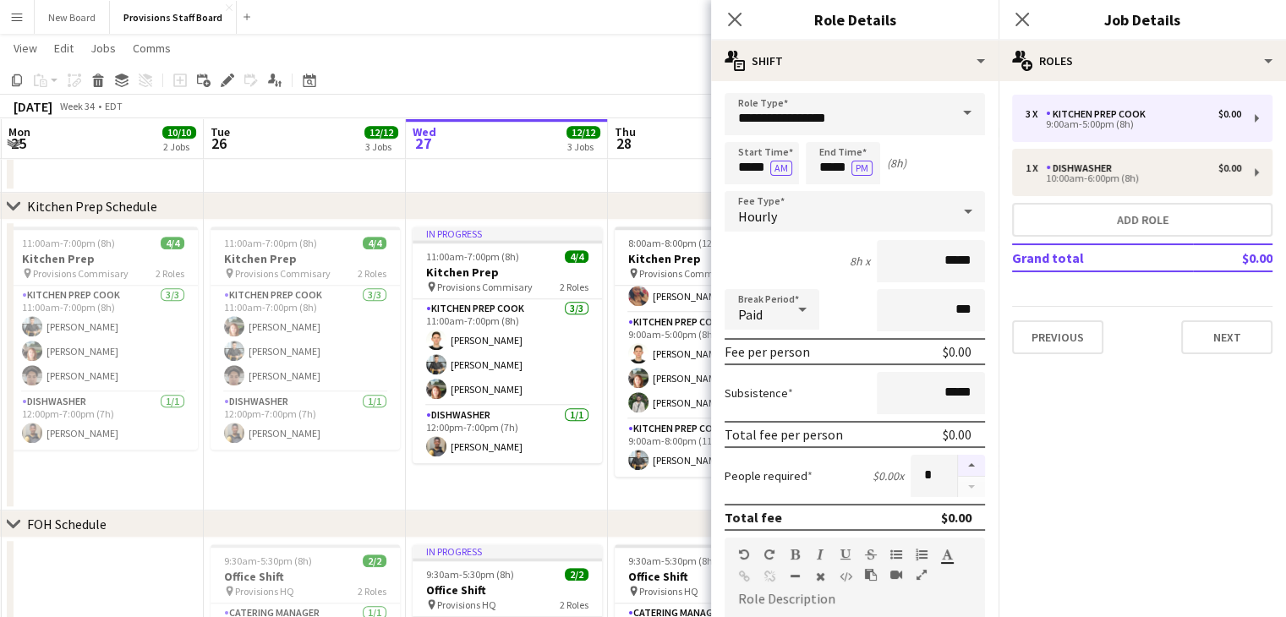
click at [959, 458] on button "button" at bounding box center [971, 466] width 27 height 22
type input "*"
click at [690, 505] on app-date-cell "8:00am-8:00pm (12h) 5/5 Kitchen Prep pin Provisions Commisary 3 Roles Dishwashe…" at bounding box center [709, 365] width 202 height 291
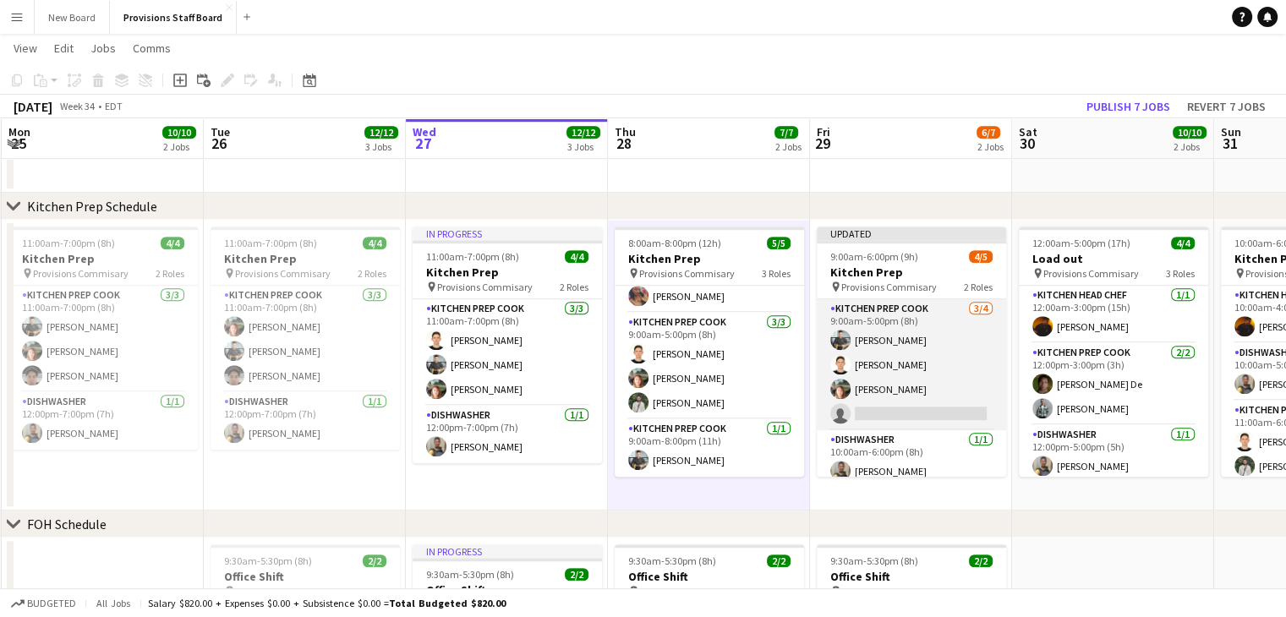
click at [895, 414] on app-card-role "Kitchen Prep Cook [DATE] 9:00am-5:00pm (8h) [PERSON_NAME] [PERSON_NAME] [PERSON…" at bounding box center [911, 364] width 189 height 131
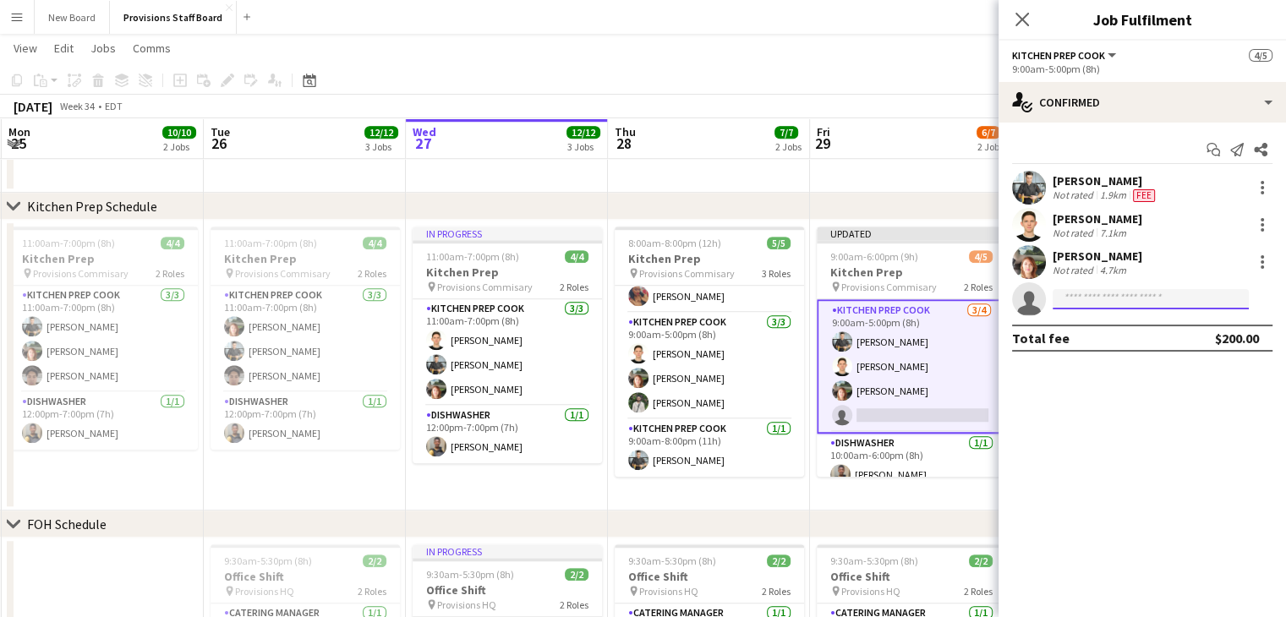
click at [1090, 296] on input at bounding box center [1151, 299] width 196 height 20
type input "***"
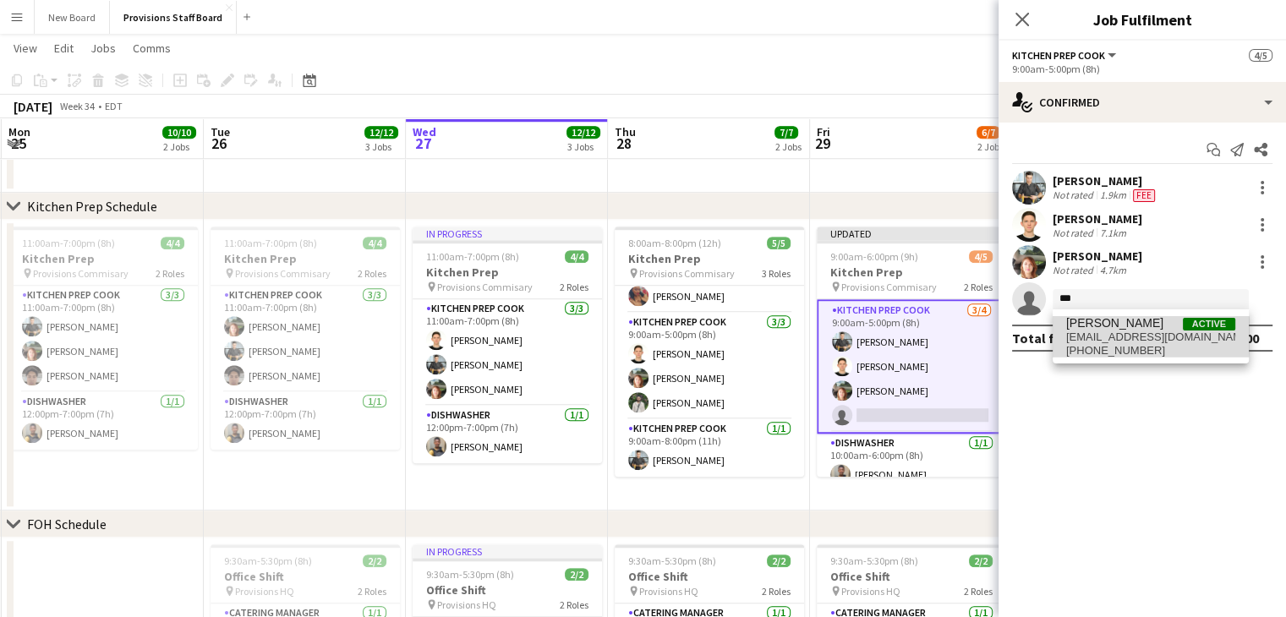
click at [1083, 335] on span "[EMAIL_ADDRESS][DOMAIN_NAME]" at bounding box center [1150, 338] width 169 height 14
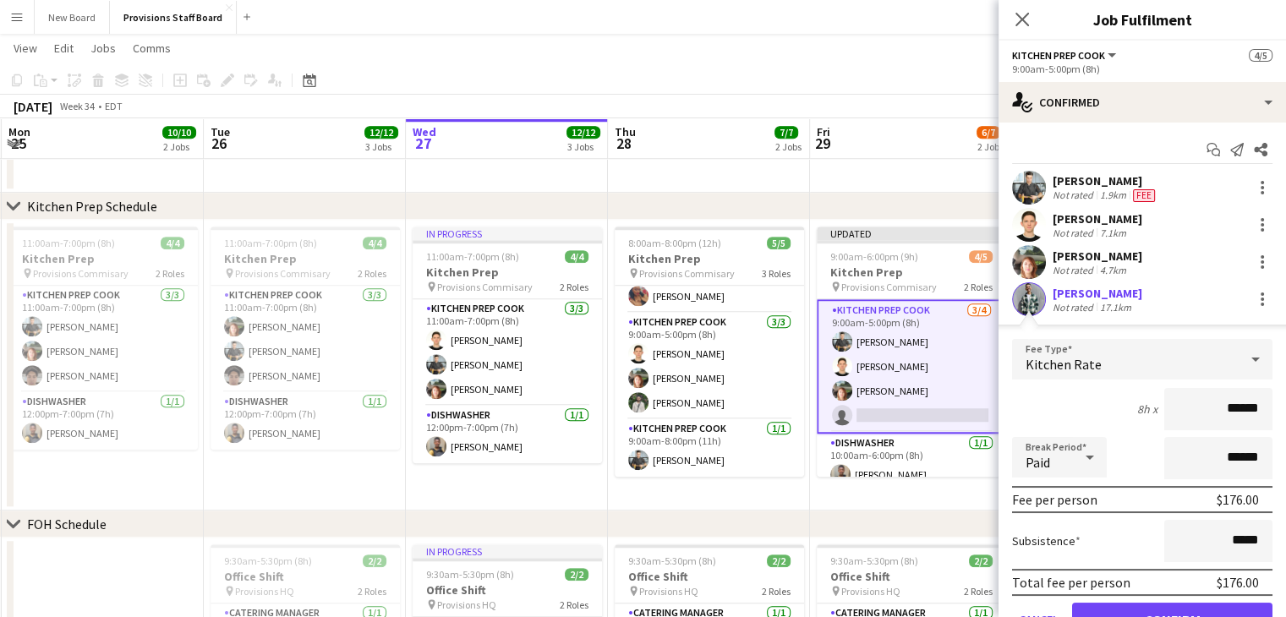
scroll to position [81, 0]
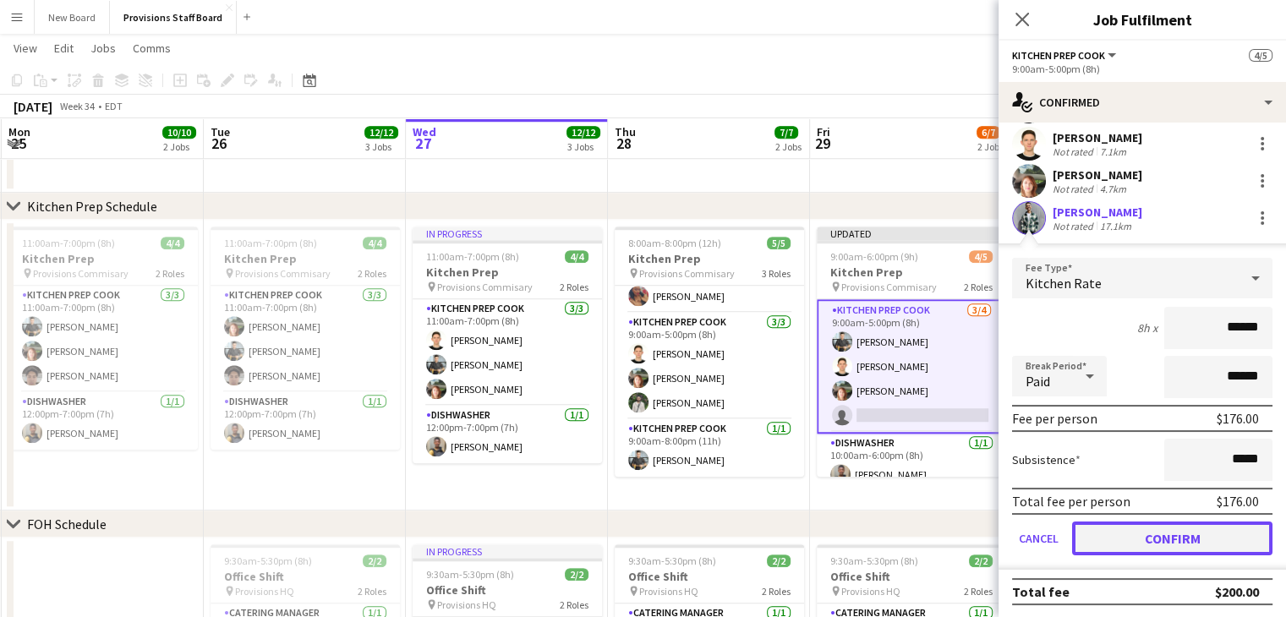
click at [1103, 529] on button "Confirm" at bounding box center [1172, 539] width 200 height 34
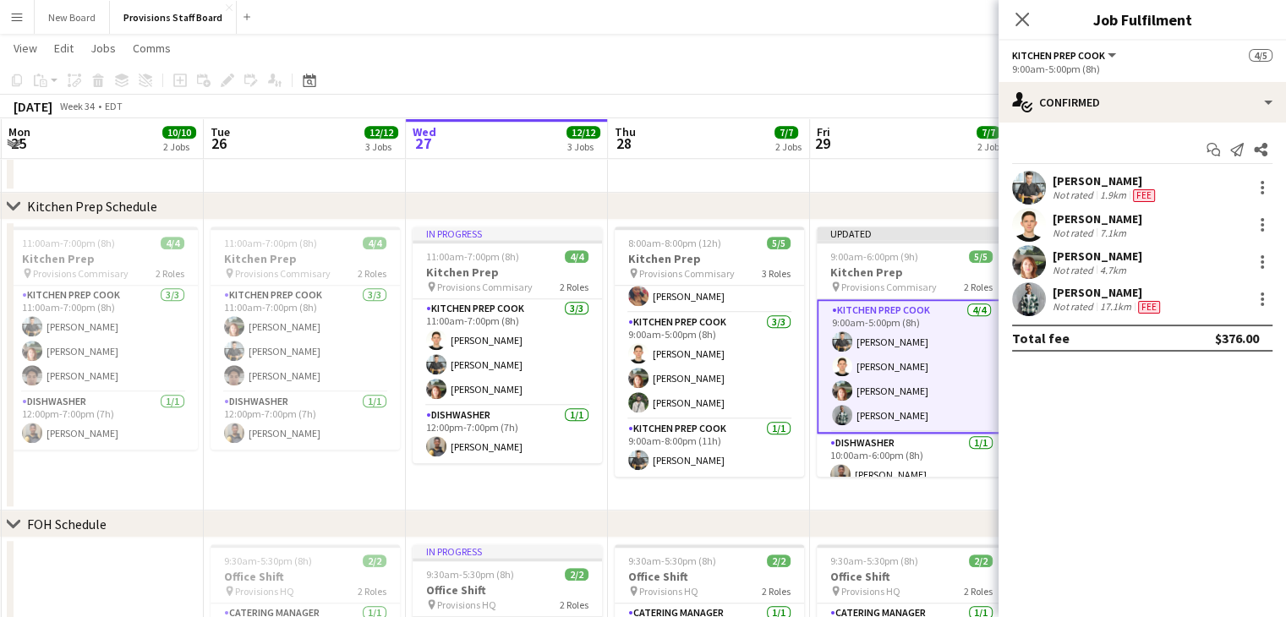
scroll to position [0, 0]
click at [736, 499] on app-date-cell "8:00am-8:00pm (12h) 5/5 Kitchen Prep pin Provisions Commisary 3 Roles Dishwashe…" at bounding box center [709, 365] width 202 height 291
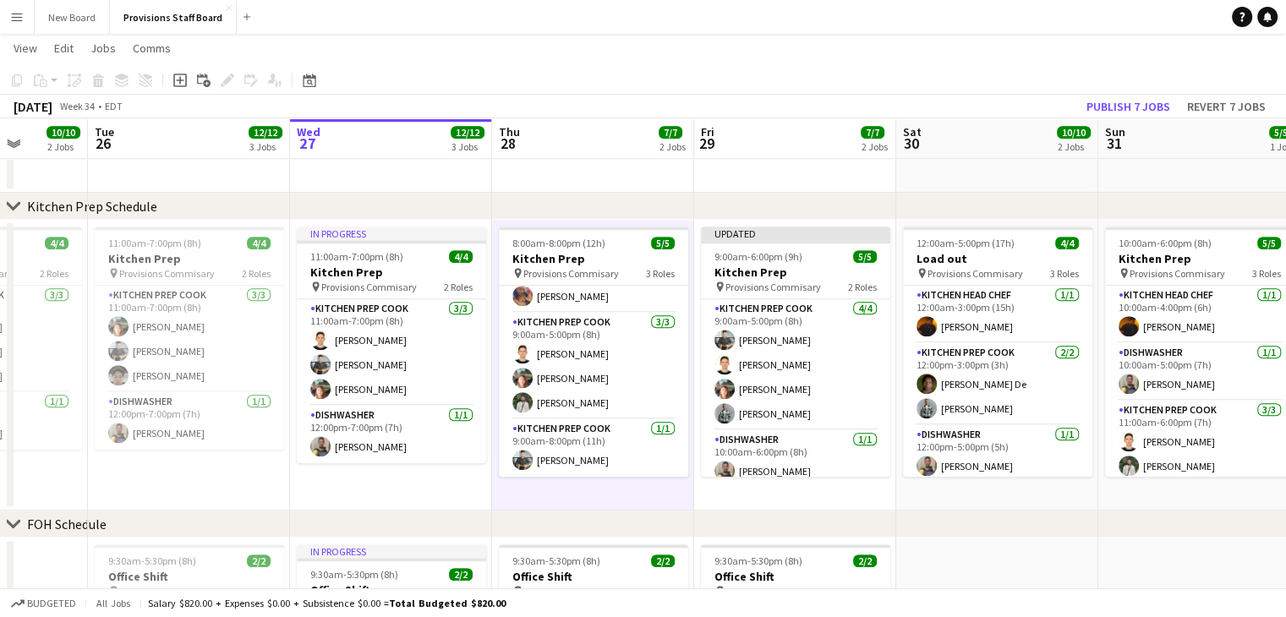
scroll to position [0, 525]
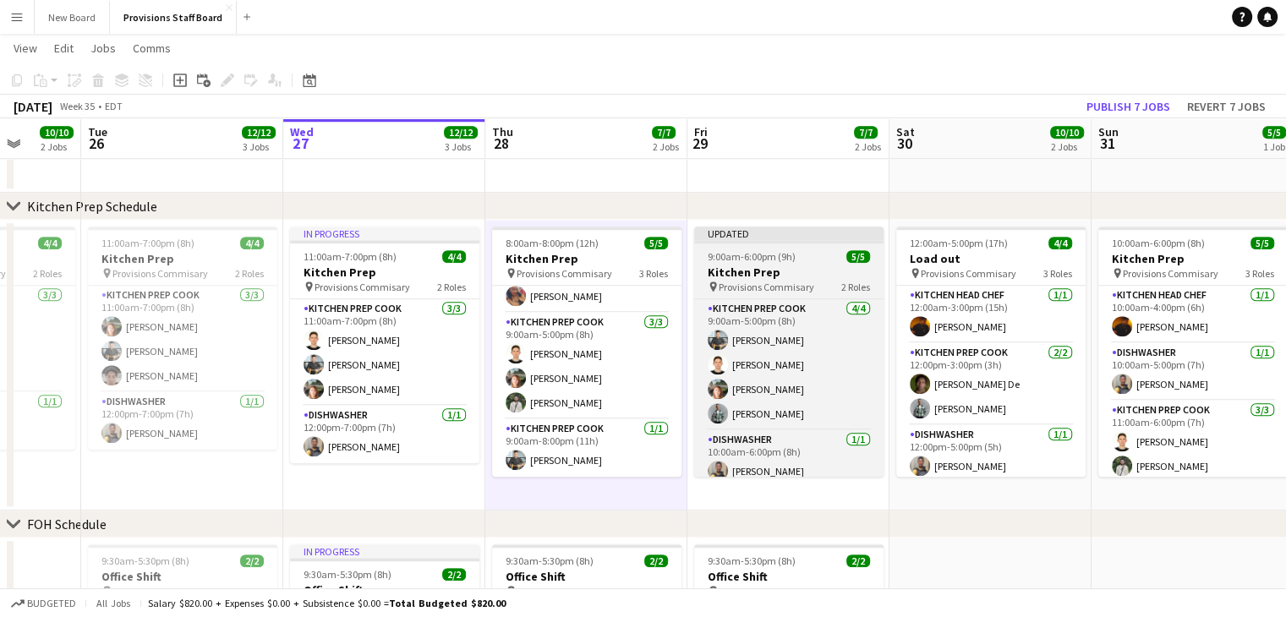
click at [801, 276] on h3 "Kitchen Prep" at bounding box center [788, 272] width 189 height 15
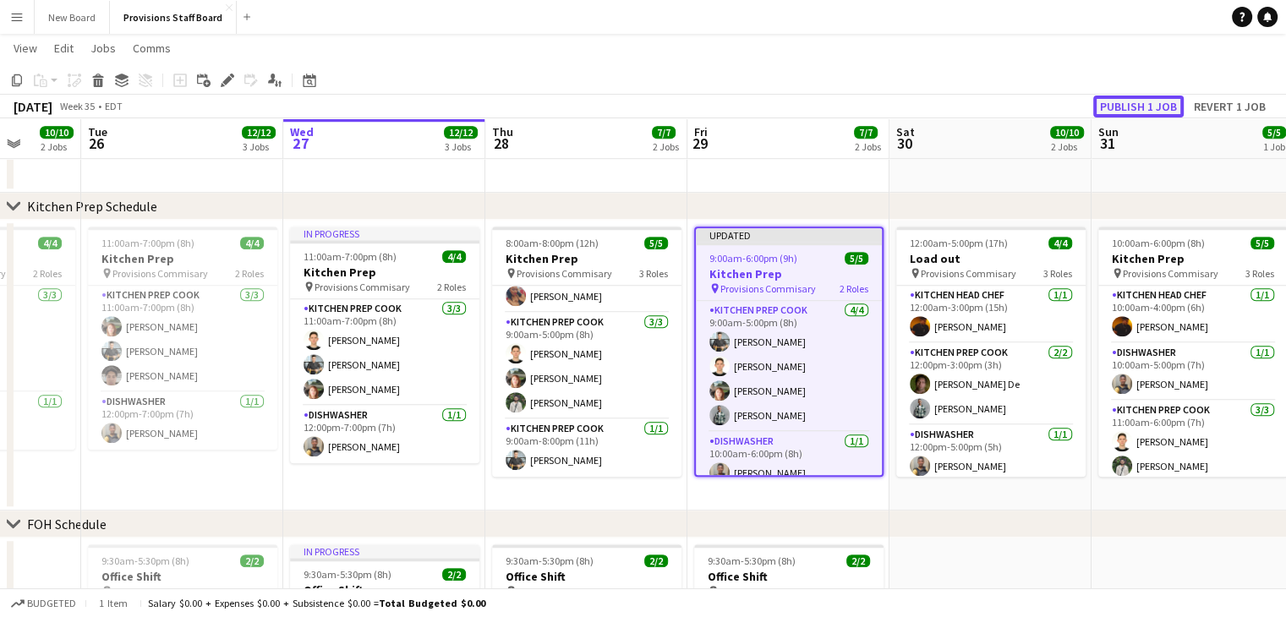
click at [1154, 104] on button "Publish 1 job" at bounding box center [1139, 107] width 90 height 22
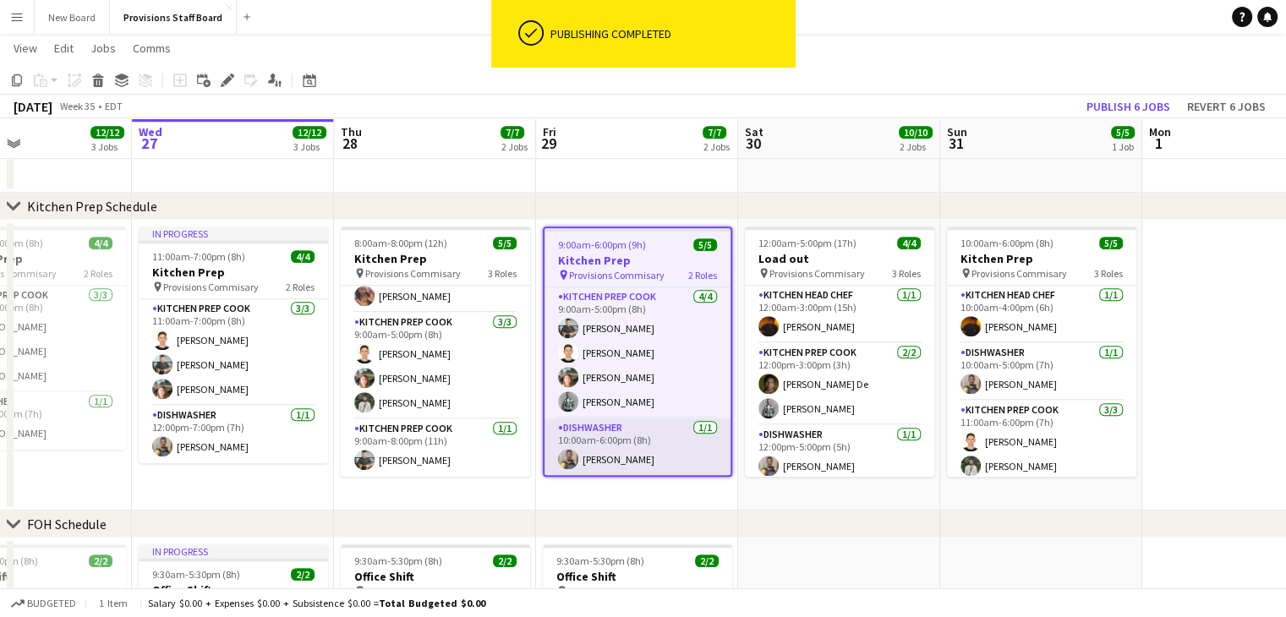
scroll to position [0, 681]
